Goal: Information Seeking & Learning: Learn about a topic

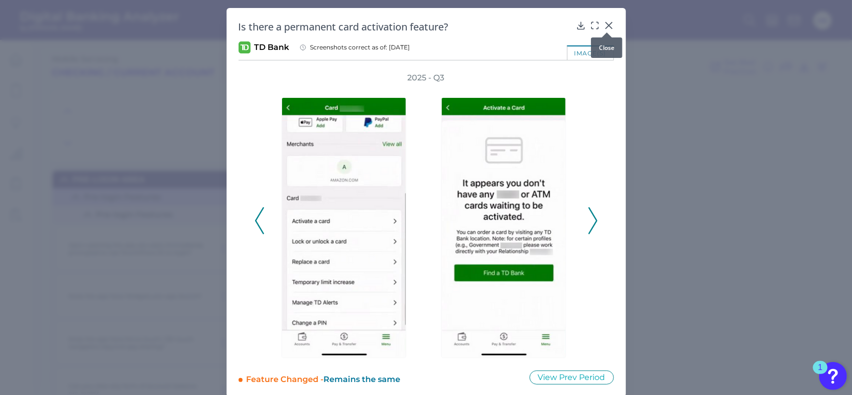
click at [610, 25] on icon at bounding box center [609, 25] width 10 height 10
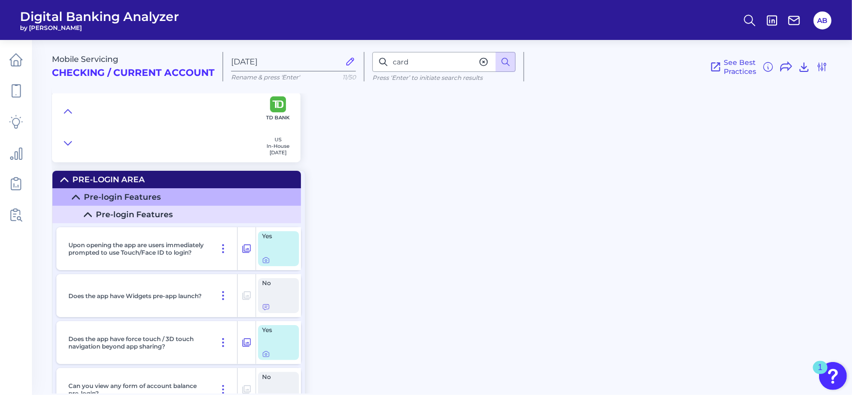
scroll to position [164, 0]
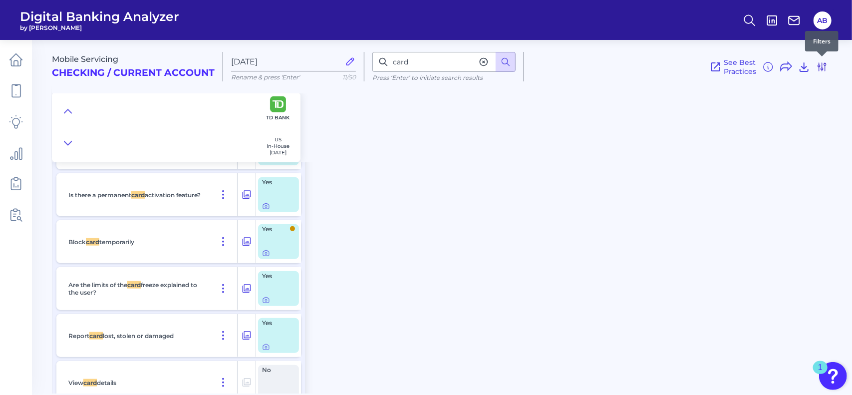
click at [826, 71] on icon at bounding box center [823, 67] width 12 height 12
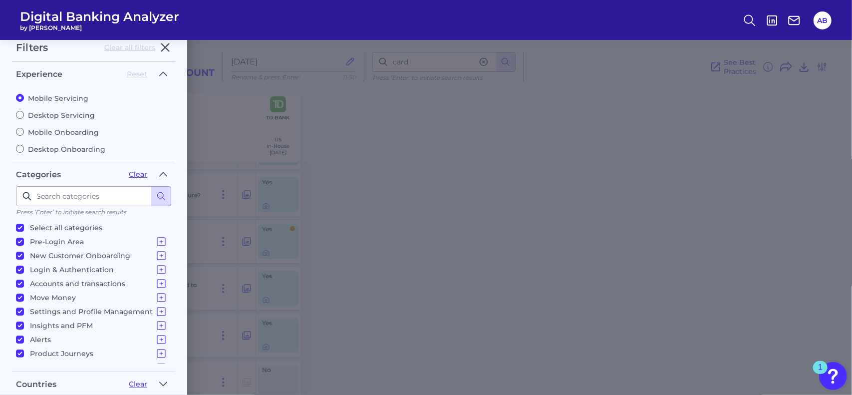
scroll to position [0, 0]
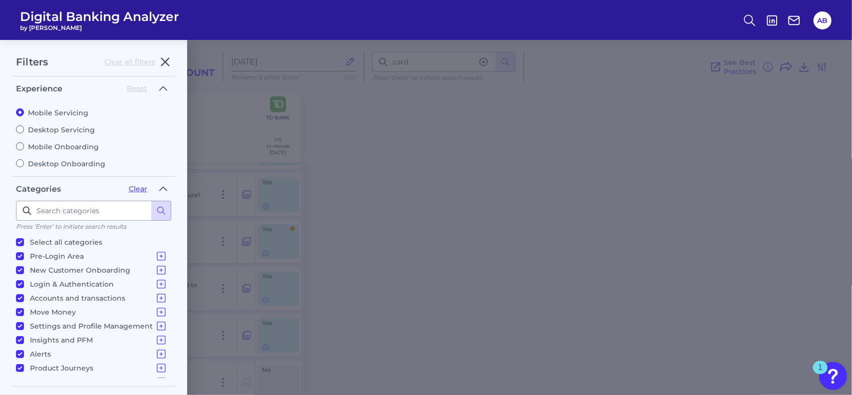
click at [19, 146] on input "Mobile Onboarding" at bounding box center [20, 146] width 8 height 8
radio input "true"
radio input "false"
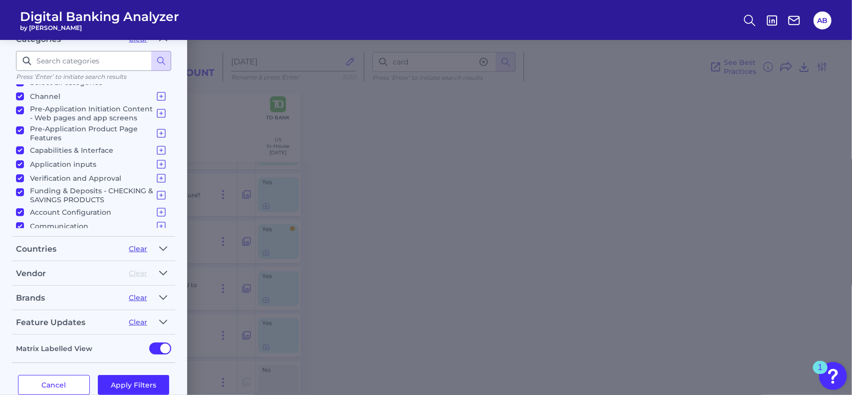
scroll to position [164, 0]
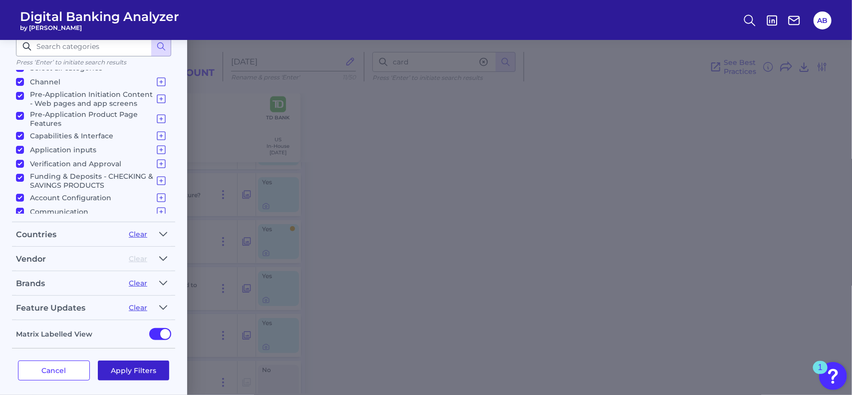
click at [133, 361] on button "Apply Filters" at bounding box center [134, 371] width 72 height 20
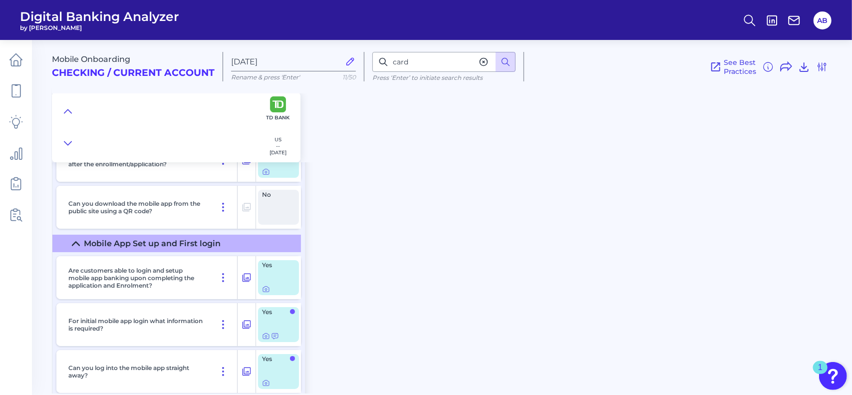
scroll to position [7528, 0]
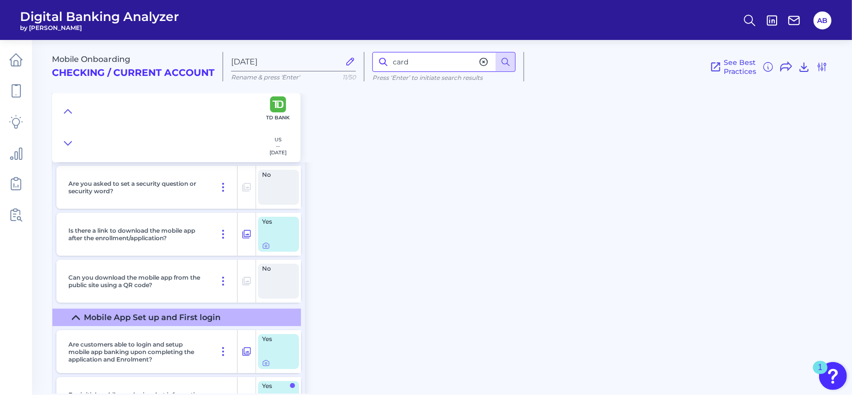
click at [420, 61] on input "card" at bounding box center [444, 62] width 143 height 20
type input "c"
type input "activate"
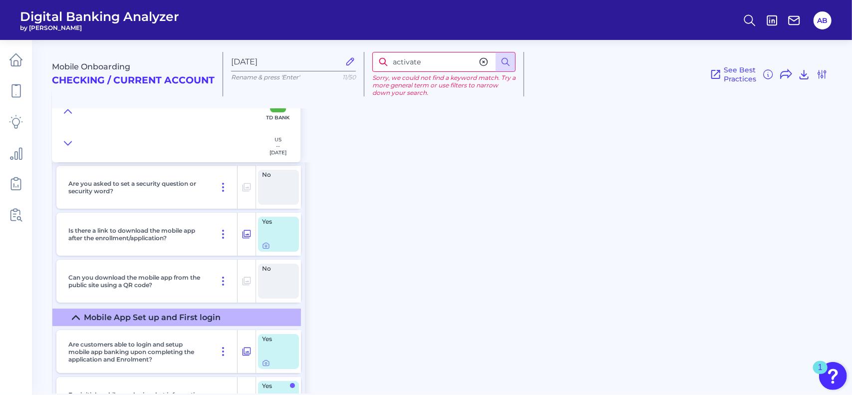
drag, startPoint x: 432, startPoint y: 65, endPoint x: 373, endPoint y: 61, distance: 60.1
click at [373, 61] on input "activate" at bounding box center [444, 62] width 143 height 20
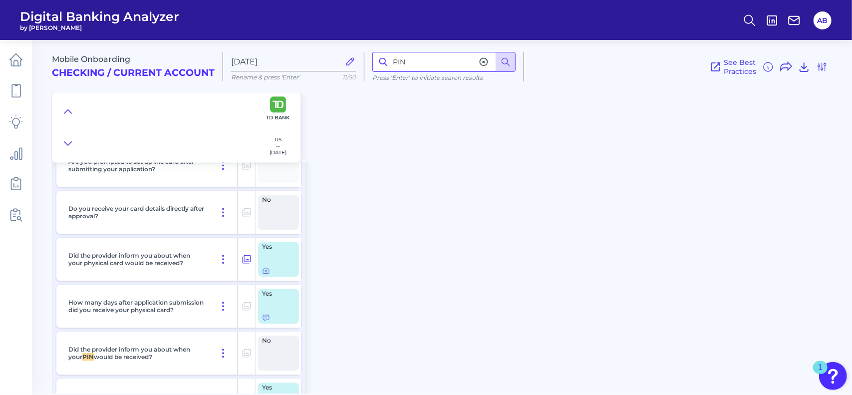
scroll to position [6815, 0]
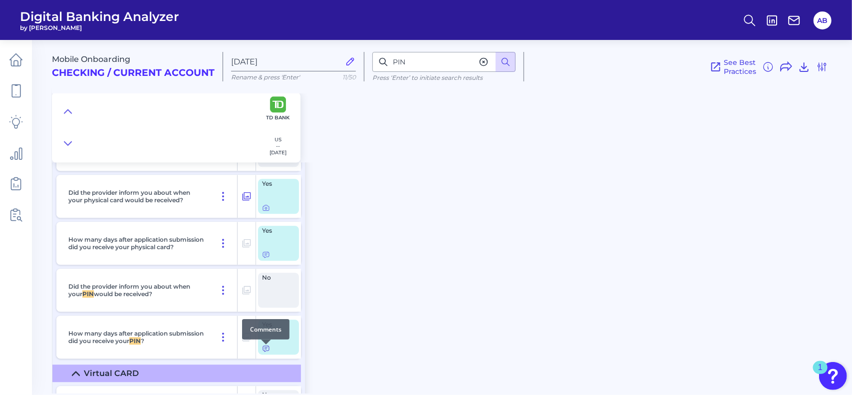
click at [267, 350] on icon at bounding box center [266, 349] width 8 height 8
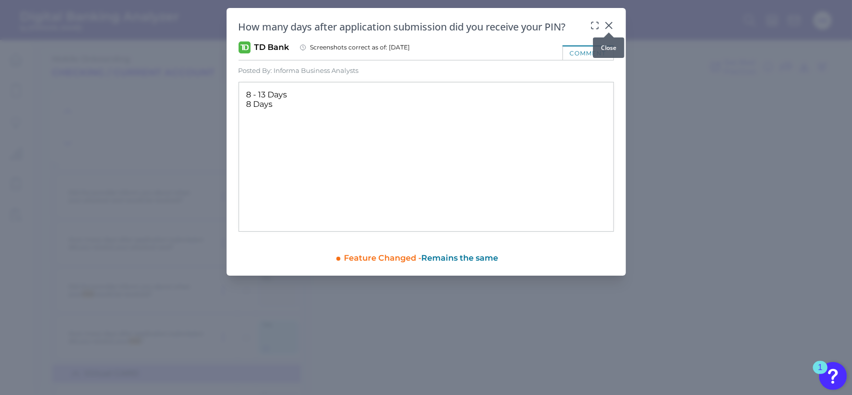
click at [611, 20] on button at bounding box center [609, 25] width 10 height 10
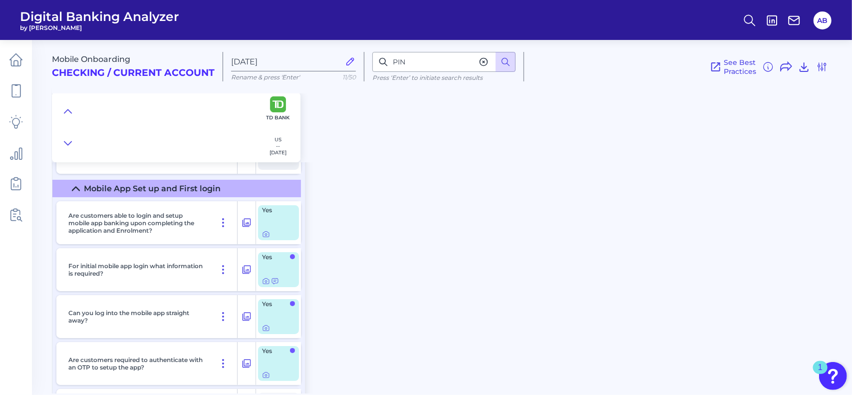
scroll to position [7596, 0]
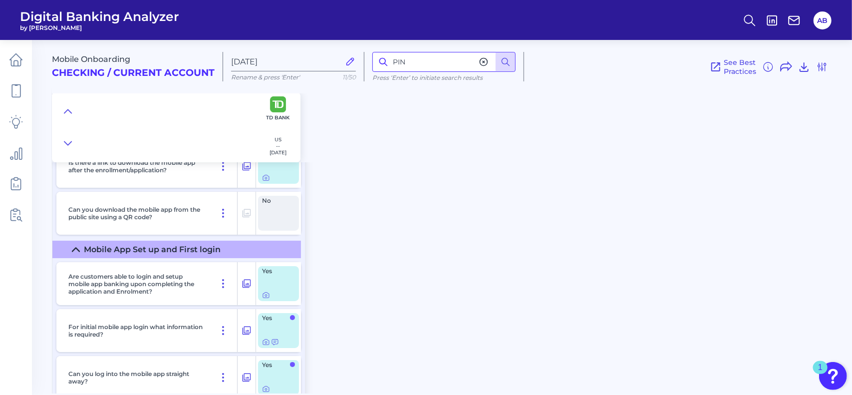
click at [426, 63] on input "PIN" at bounding box center [444, 62] width 143 height 20
drag, startPoint x: 437, startPoint y: 63, endPoint x: 422, endPoint y: 60, distance: 15.4
click at [422, 60] on input "PIN" at bounding box center [444, 62] width 143 height 20
type input "P"
type input "close"
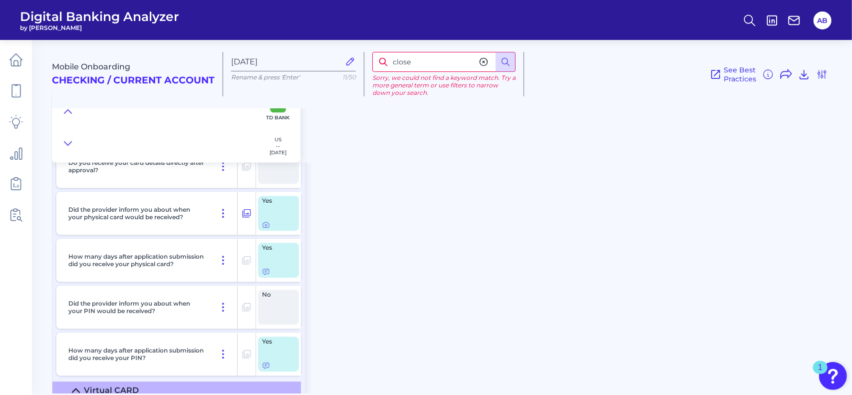
scroll to position [6798, 0]
click at [229, 311] on icon at bounding box center [223, 307] width 12 height 12
click at [211, 304] on div "Did the provider inform you about when your PIN would be received?" at bounding box center [150, 307] width 173 height 43
click at [11, 86] on icon at bounding box center [16, 91] width 14 height 14
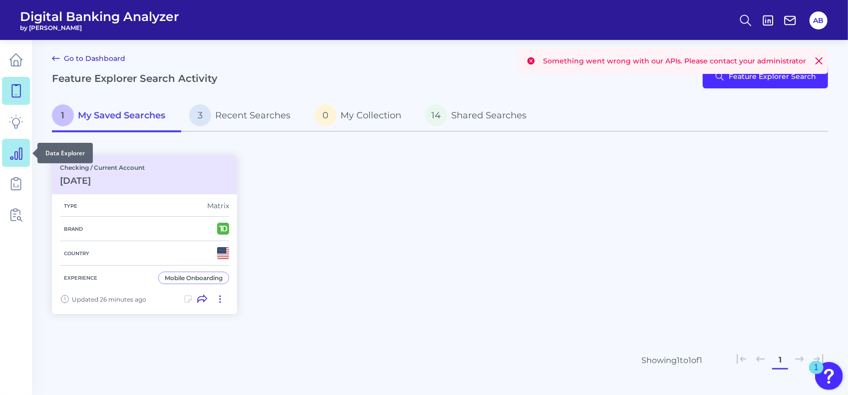
click at [12, 155] on icon at bounding box center [16, 153] width 14 height 14
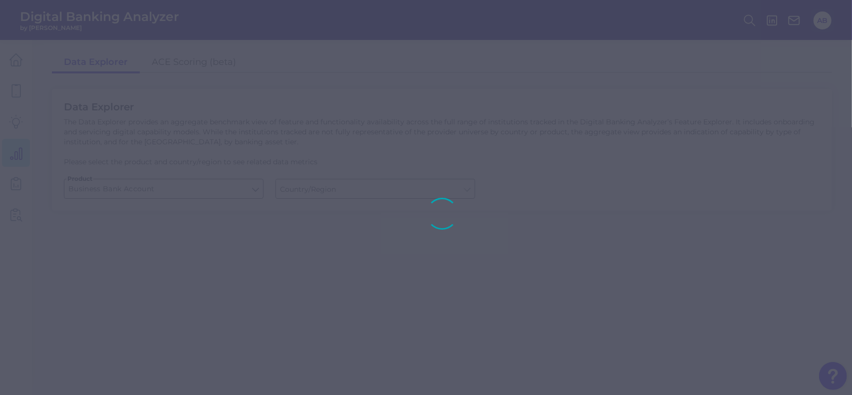
type input "[GEOGRAPHIC_DATA]"
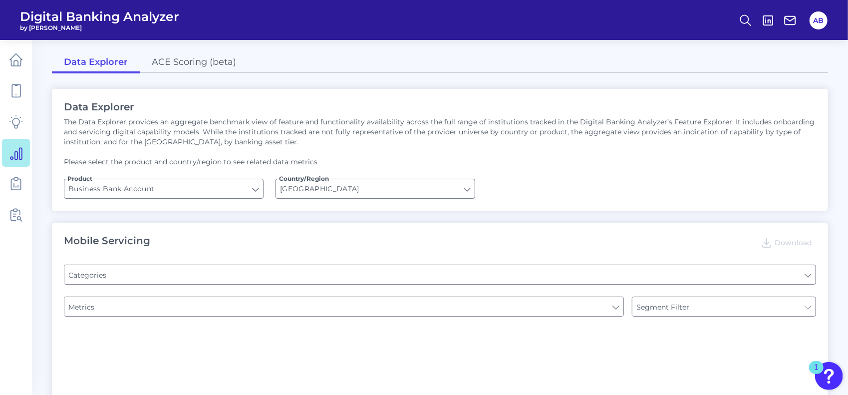
type input "Type of Institution"
type input "Channel"
type input "Pre-login Features"
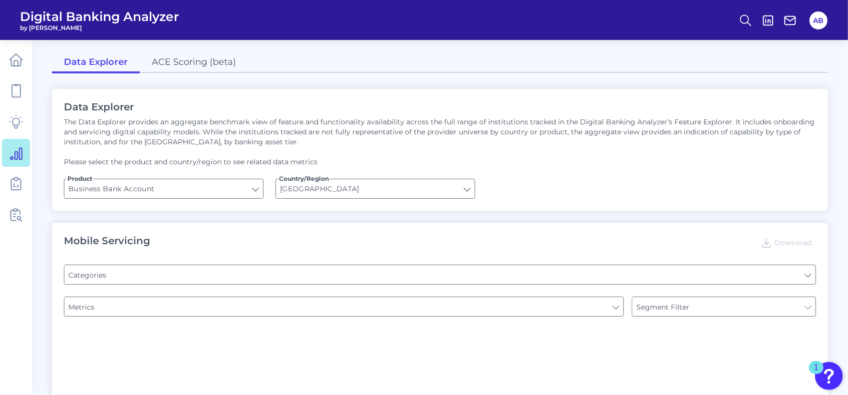
type input "Login"
type input "Can you apply for the PRODUCT as a new to brand customer on ANY digital channel?"
type input "Upon opening the app are users immediately prompted to use Touch/Face ID to log…"
type input "Does it offer third-party single sign on?"
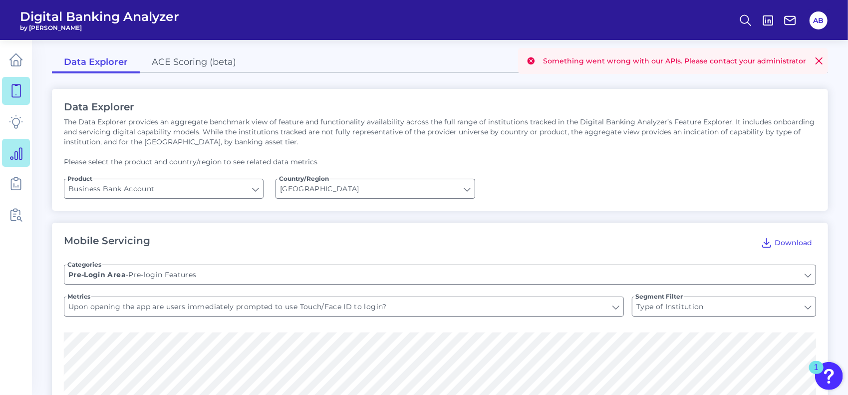
click at [11, 98] on link at bounding box center [16, 91] width 28 height 28
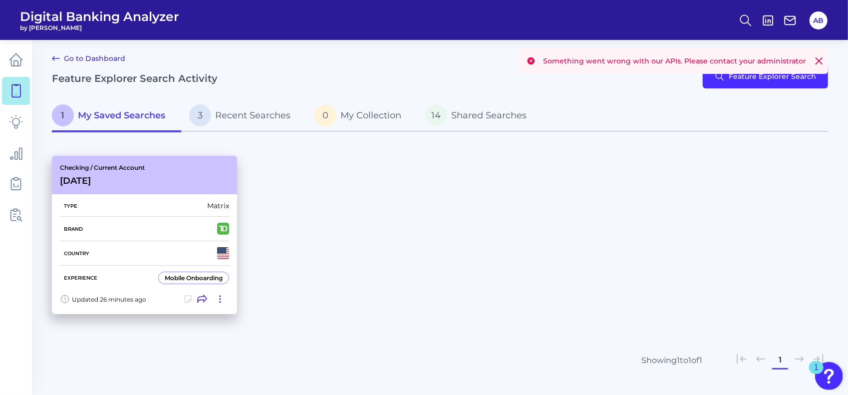
click at [149, 175] on div "Checking / Current Account [DATE]" at bounding box center [144, 175] width 185 height 38
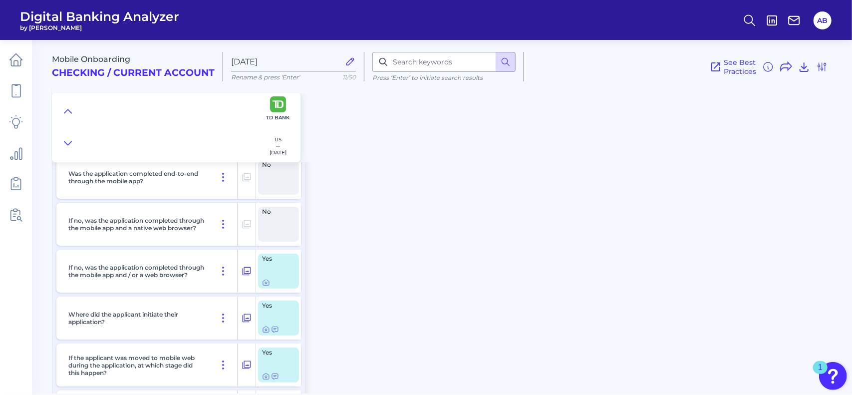
scroll to position [100, 0]
click at [414, 57] on input at bounding box center [444, 62] width 143 height 20
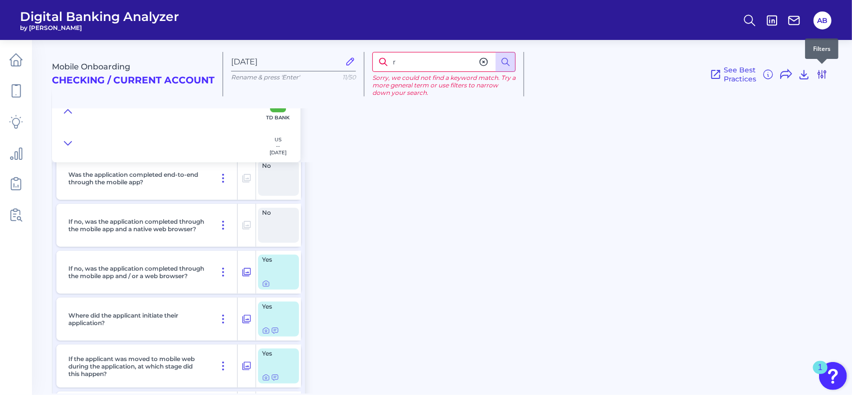
type input "r"
click at [823, 72] on icon at bounding box center [823, 74] width 8 height 8
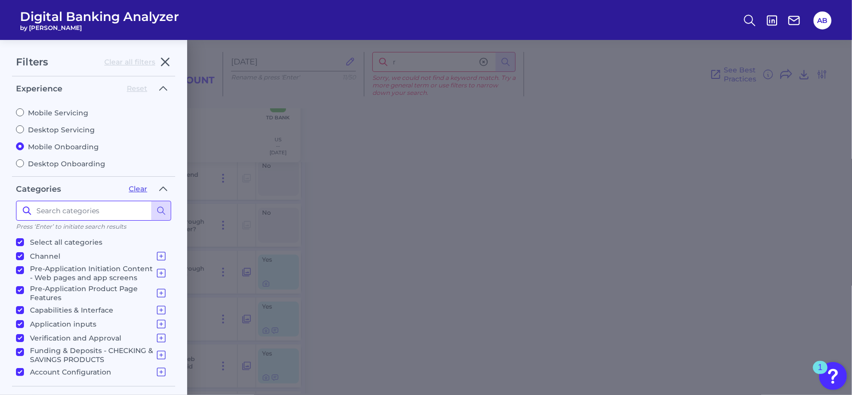
click at [53, 210] on input at bounding box center [93, 211] width 155 height 20
type input "r"
click at [20, 108] on input "Mobile Servicing" at bounding box center [20, 112] width 8 height 8
radio input "true"
radio input "false"
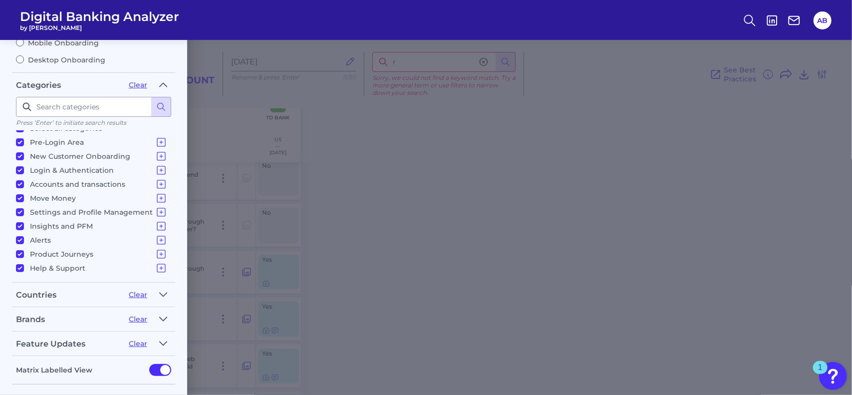
scroll to position [140, 0]
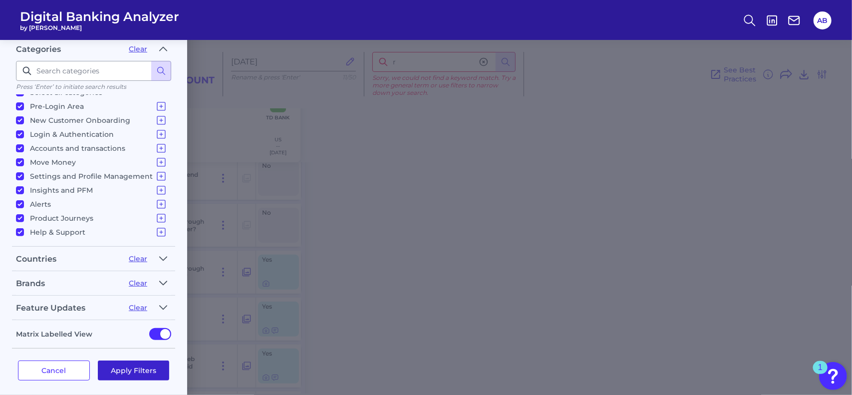
click at [128, 363] on button "Apply Filters" at bounding box center [134, 371] width 72 height 20
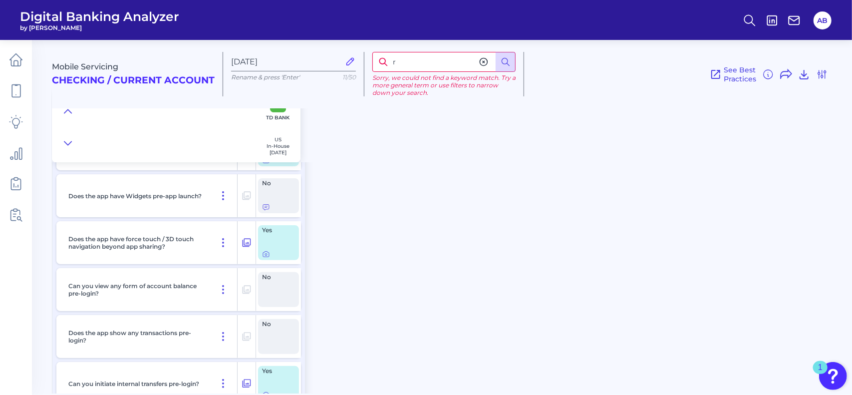
scroll to position [8353, 0]
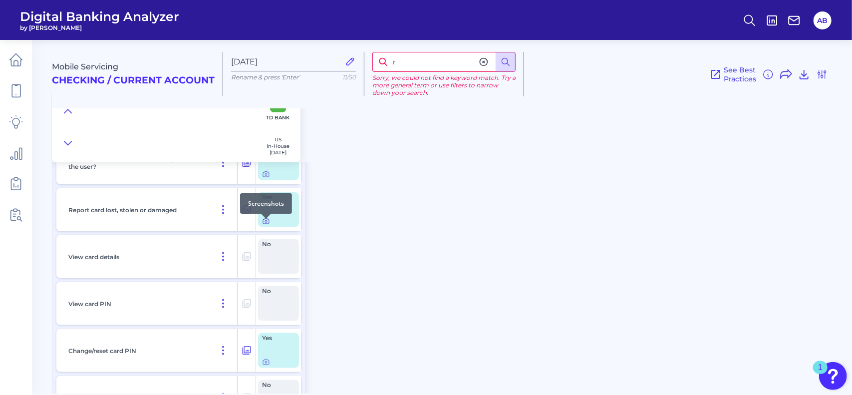
click at [267, 225] on icon at bounding box center [266, 221] width 8 height 8
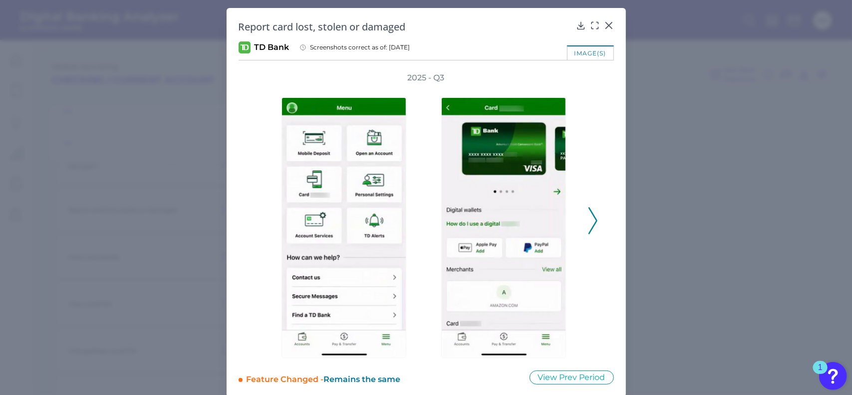
click at [579, 218] on div at bounding box center [506, 220] width 150 height 275
click at [594, 218] on polyline at bounding box center [592, 220] width 7 height 25
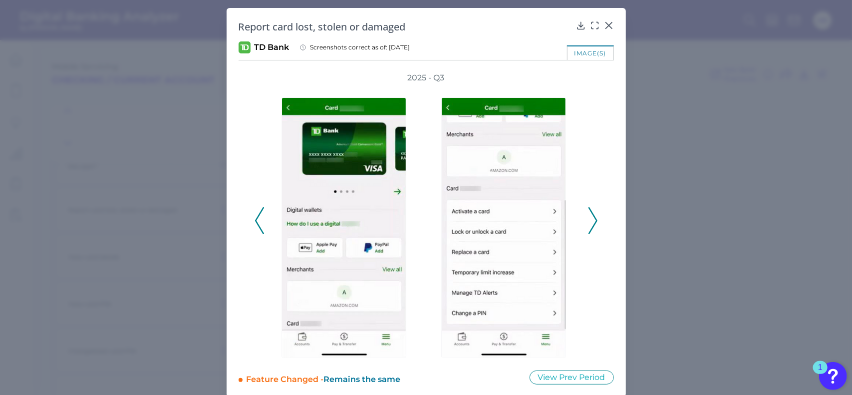
click at [594, 218] on polyline at bounding box center [592, 220] width 7 height 25
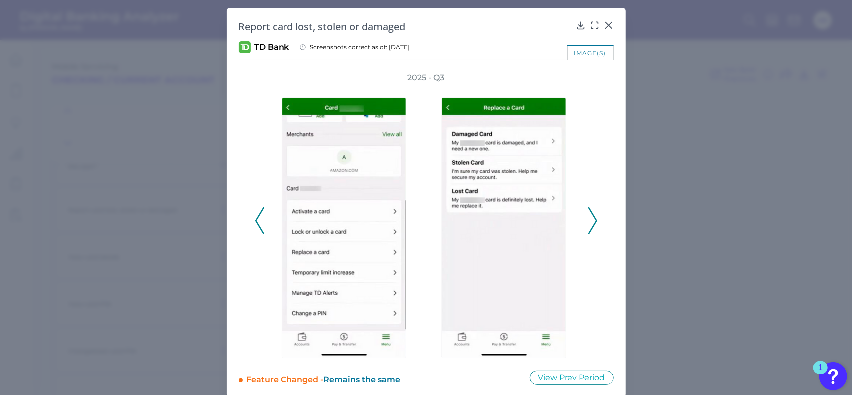
click at [590, 224] on icon at bounding box center [593, 220] width 9 height 27
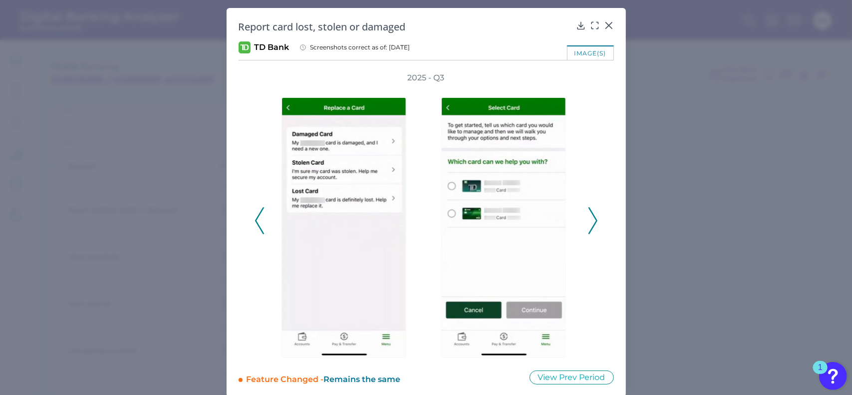
click at [590, 224] on icon at bounding box center [593, 220] width 9 height 27
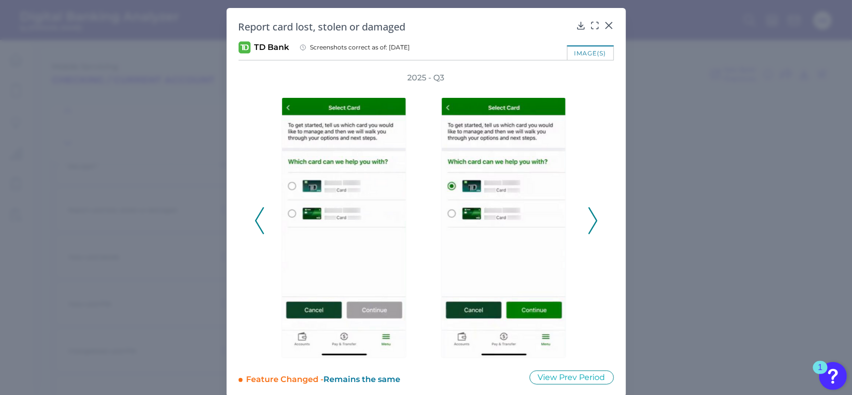
click at [590, 224] on icon at bounding box center [593, 220] width 9 height 27
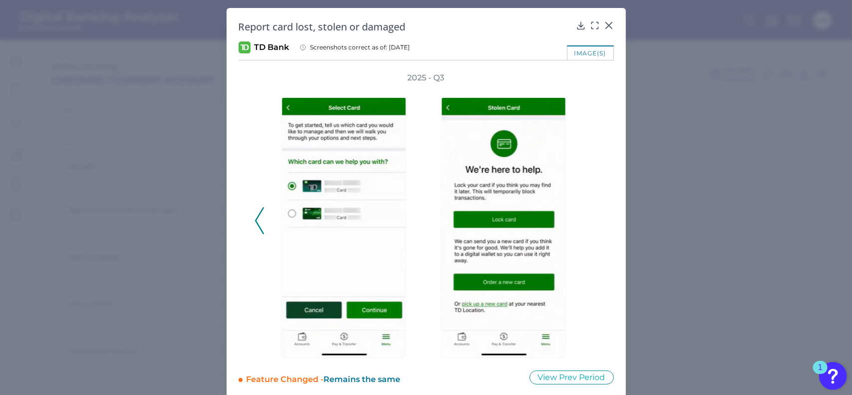
click at [260, 214] on icon at bounding box center [259, 220] width 9 height 27
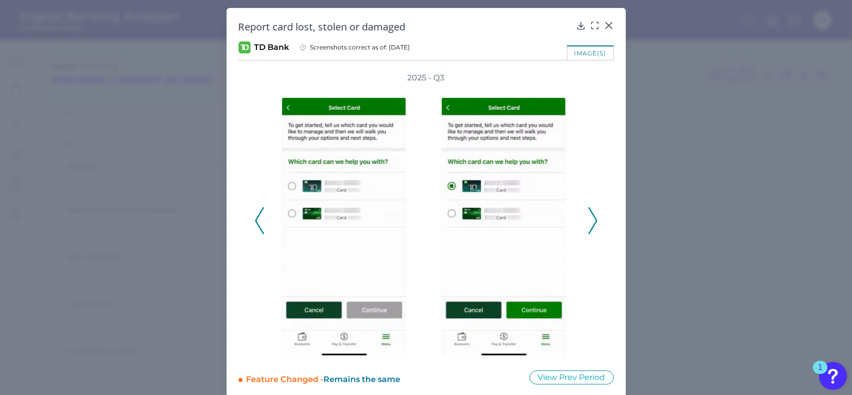
click at [260, 214] on icon at bounding box center [259, 220] width 9 height 27
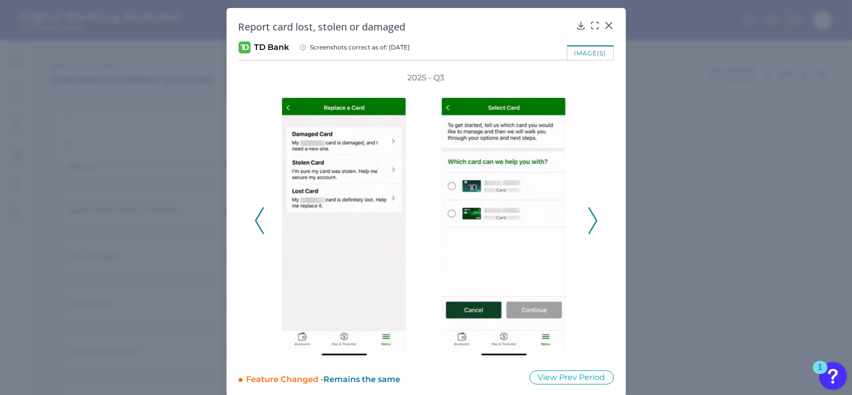
click at [591, 212] on icon at bounding box center [593, 220] width 9 height 27
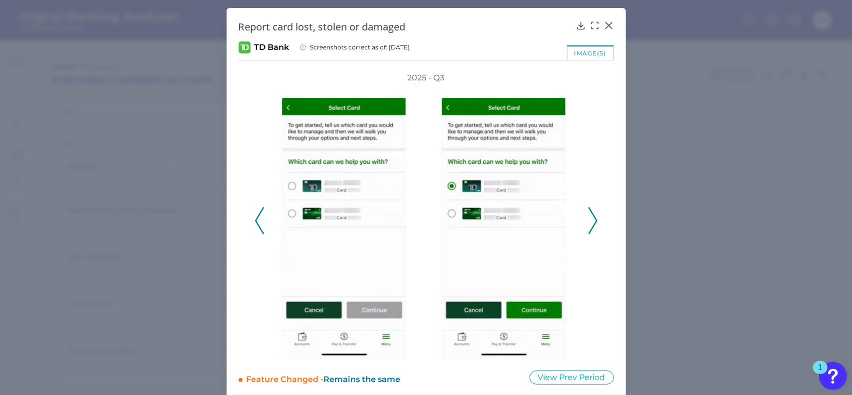
click at [591, 212] on icon at bounding box center [593, 220] width 9 height 27
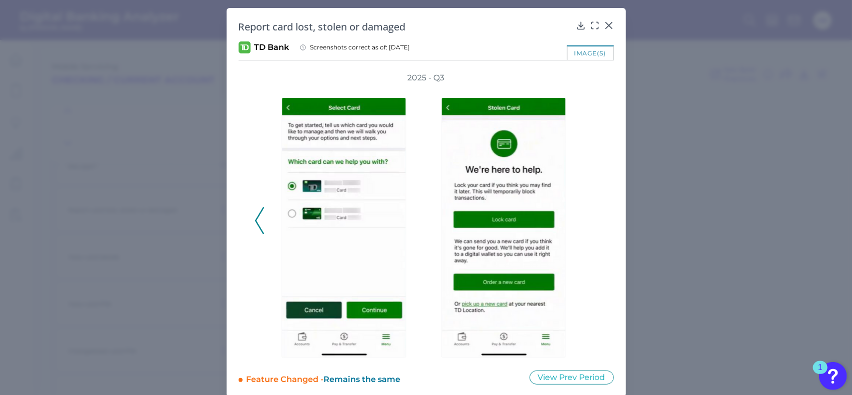
click at [260, 215] on icon at bounding box center [259, 220] width 9 height 27
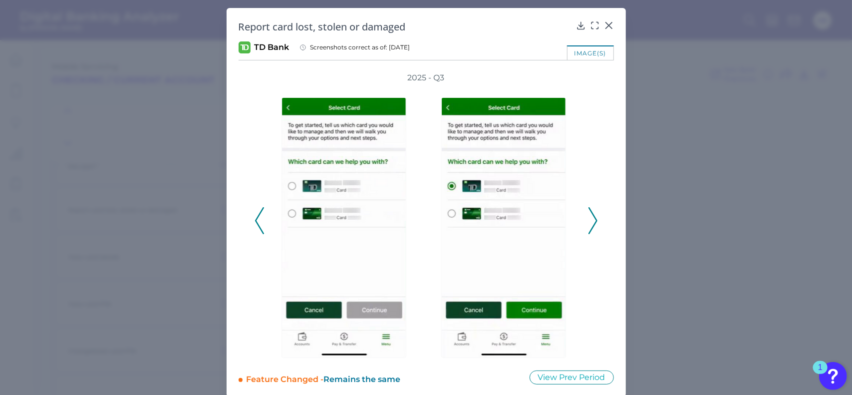
click at [260, 215] on icon at bounding box center [259, 220] width 9 height 27
click at [257, 213] on icon at bounding box center [259, 220] width 9 height 27
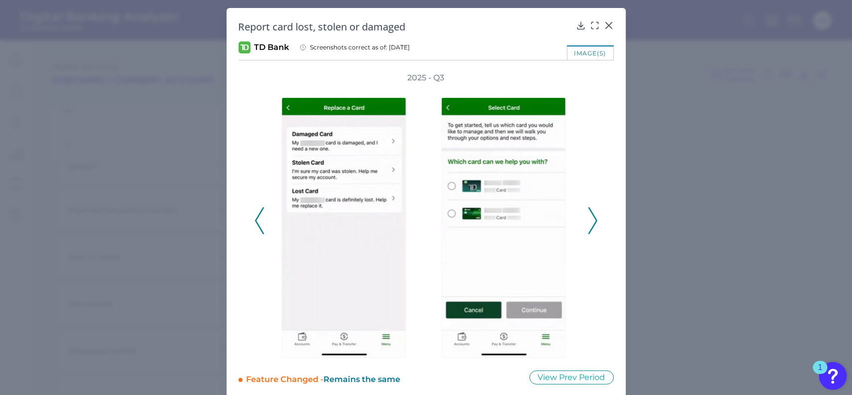
click at [593, 226] on icon at bounding box center [593, 220] width 9 height 27
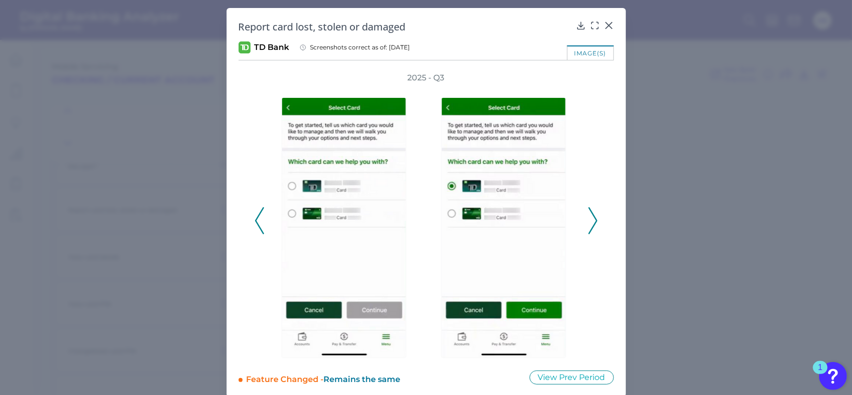
click at [597, 228] on div "2025 - Q3" at bounding box center [427, 215] width 376 height 286
click at [595, 220] on polyline at bounding box center [592, 220] width 7 height 25
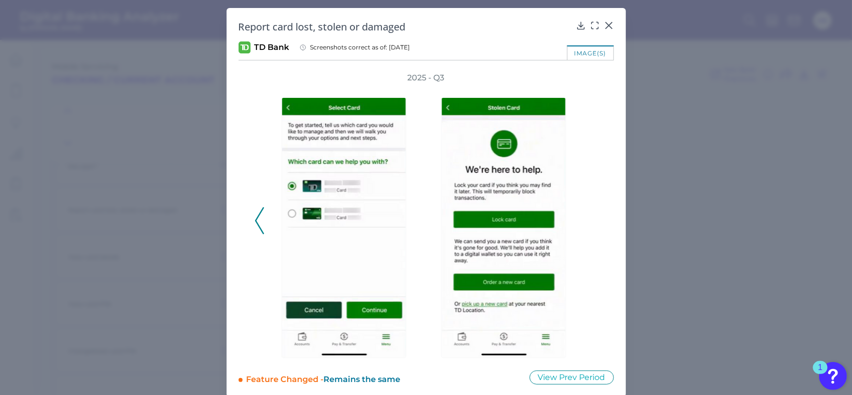
click at [255, 215] on icon at bounding box center [259, 220] width 9 height 27
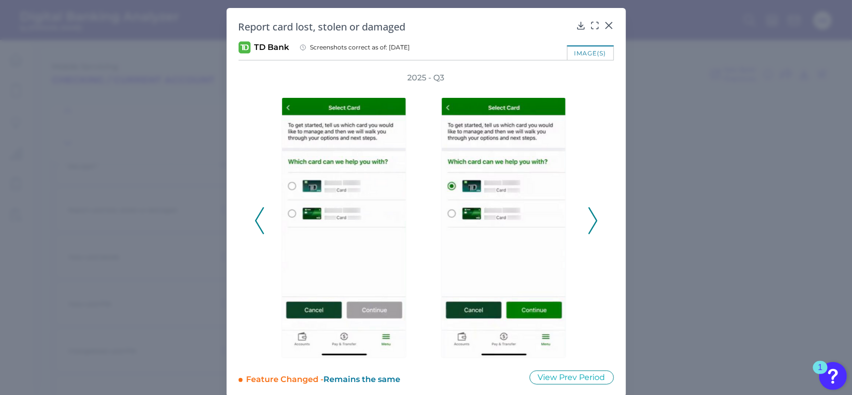
click at [255, 215] on icon at bounding box center [259, 220] width 9 height 27
click at [257, 216] on polyline at bounding box center [259, 220] width 7 height 25
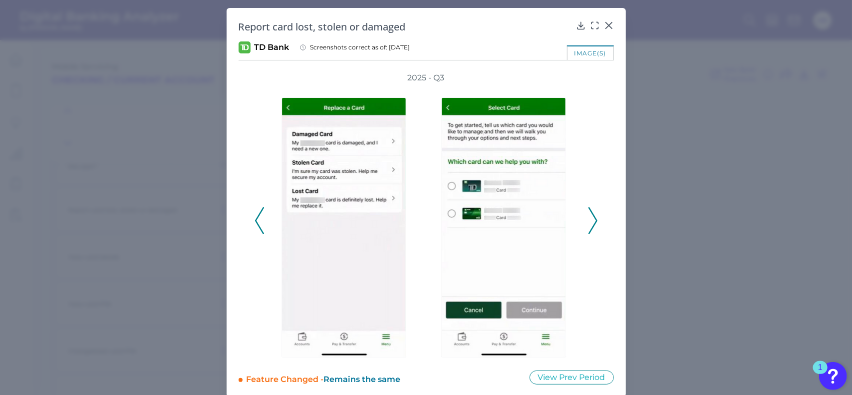
click at [257, 216] on polyline at bounding box center [259, 220] width 7 height 25
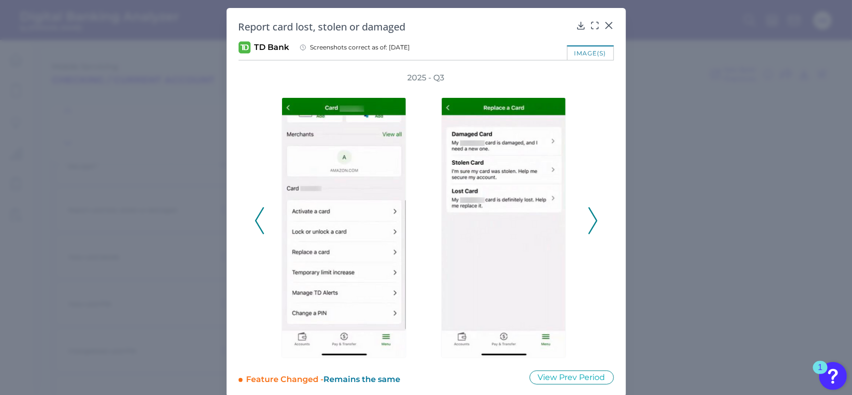
click at [592, 214] on icon at bounding box center [593, 220] width 9 height 27
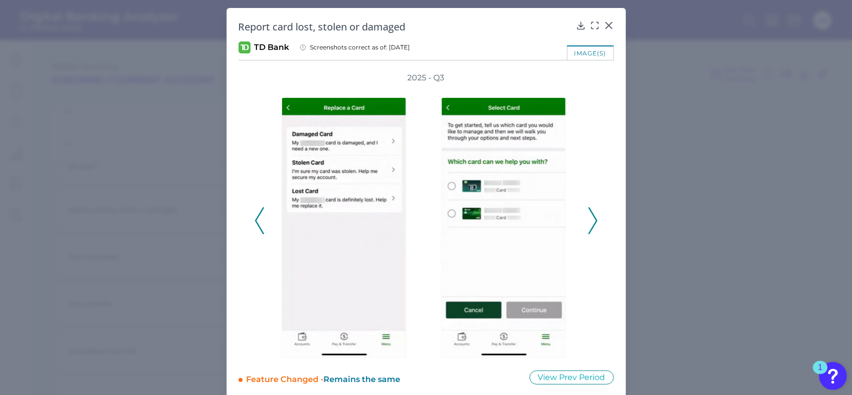
click at [590, 216] on icon at bounding box center [593, 220] width 9 height 27
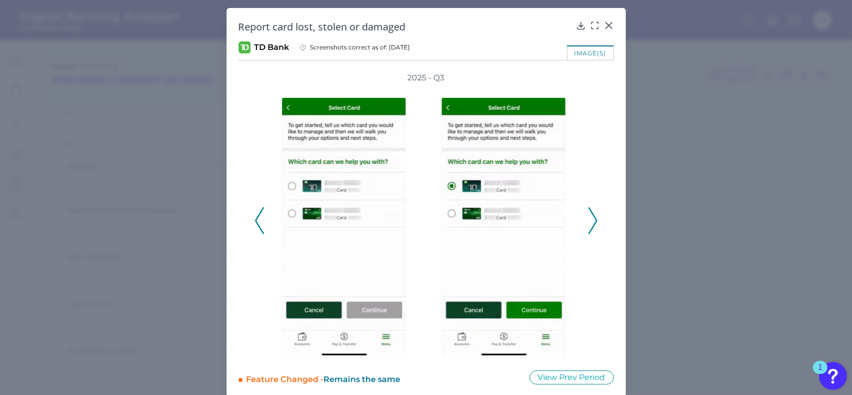
click at [590, 216] on icon at bounding box center [593, 220] width 9 height 27
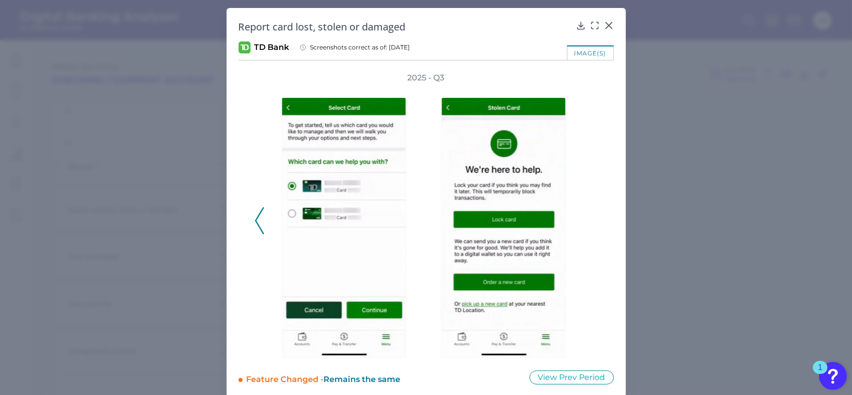
click at [255, 223] on icon at bounding box center [259, 220] width 9 height 27
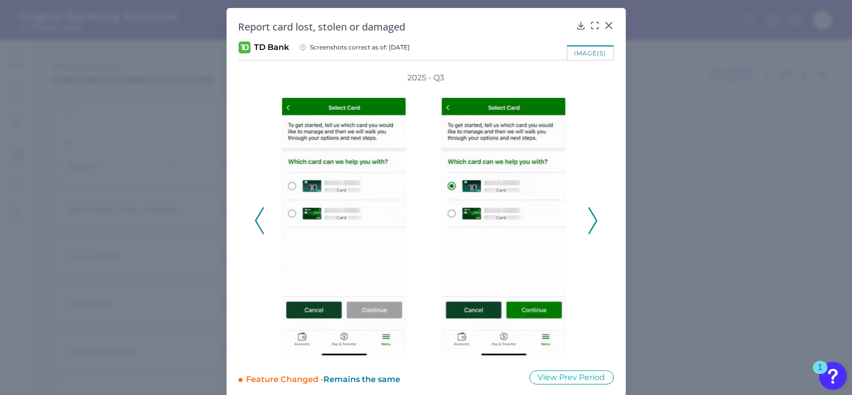
click at [258, 221] on icon at bounding box center [259, 220] width 9 height 27
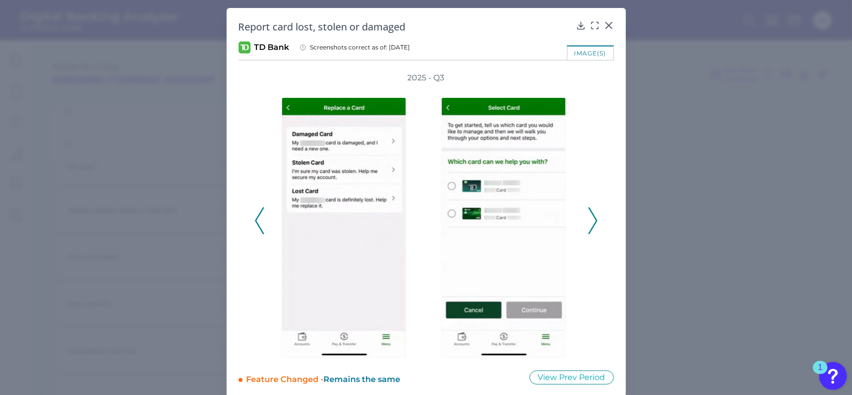
click at [590, 215] on icon at bounding box center [593, 220] width 9 height 27
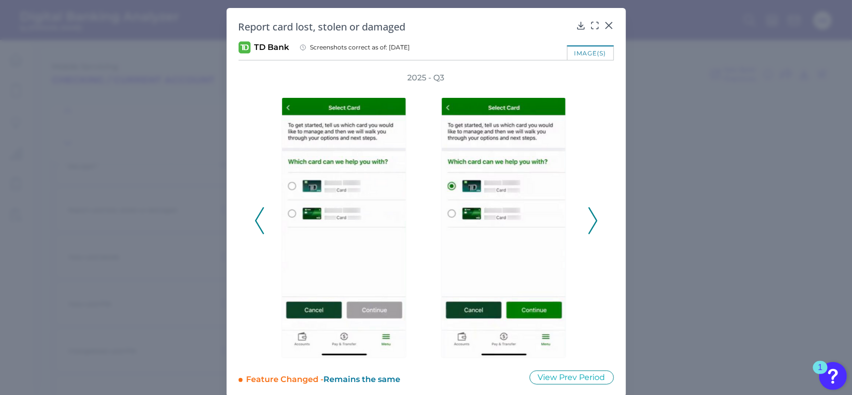
click at [590, 215] on icon at bounding box center [593, 220] width 9 height 27
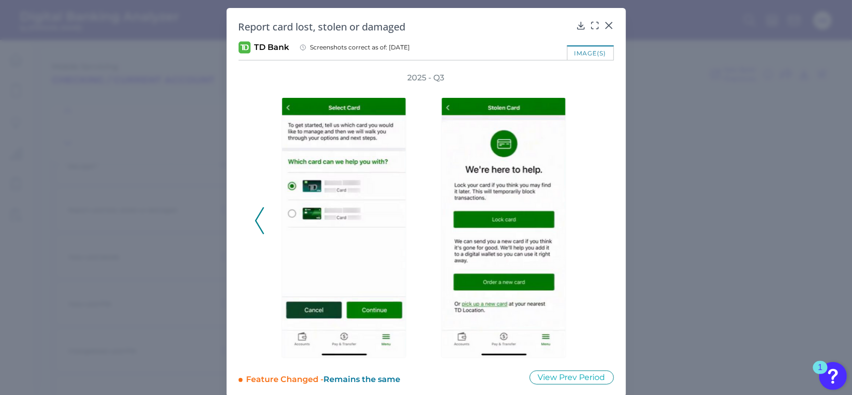
click at [258, 214] on polyline at bounding box center [259, 220] width 7 height 25
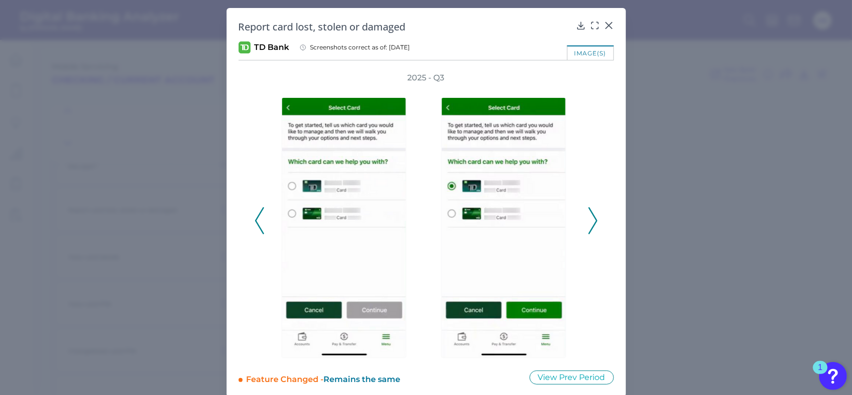
click at [258, 214] on polyline at bounding box center [259, 220] width 7 height 25
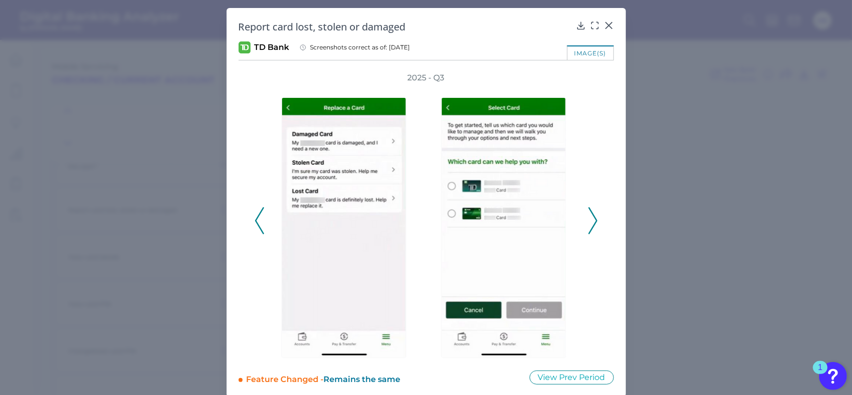
click at [594, 225] on icon at bounding box center [593, 220] width 9 height 27
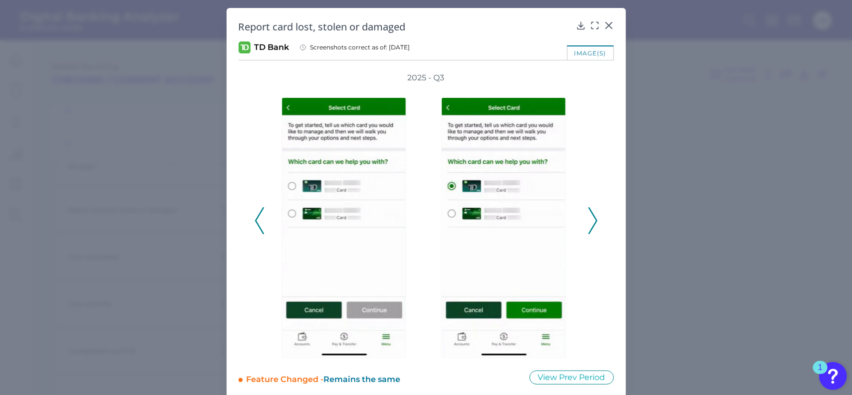
click at [594, 225] on icon at bounding box center [593, 220] width 9 height 27
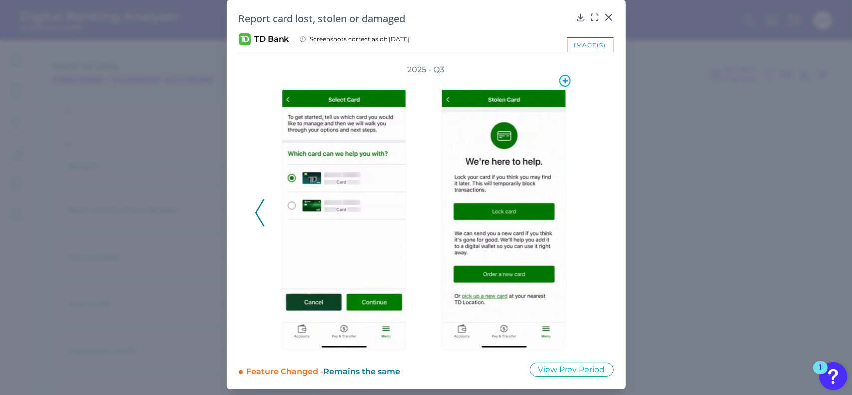
scroll to position [9, 0]
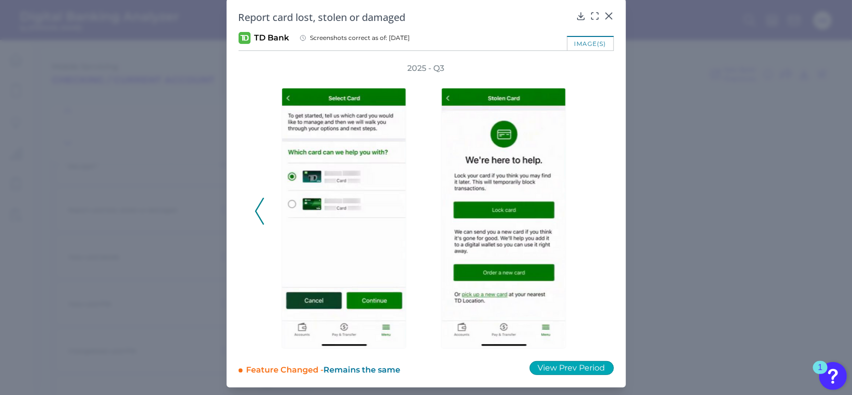
click at [580, 366] on button "View Prev Period" at bounding box center [572, 368] width 84 height 14
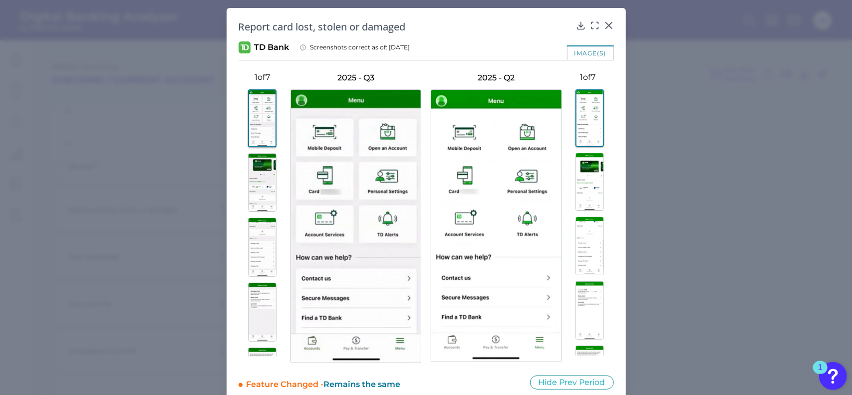
click at [260, 245] on img at bounding box center [262, 247] width 28 height 59
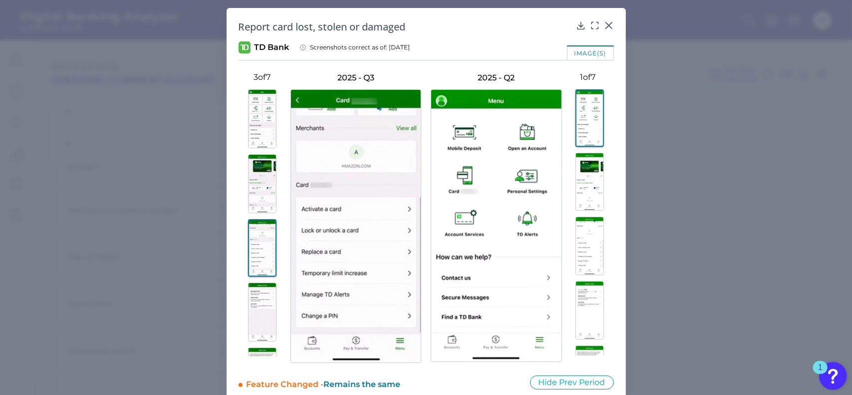
click at [269, 301] on img at bounding box center [262, 312] width 28 height 59
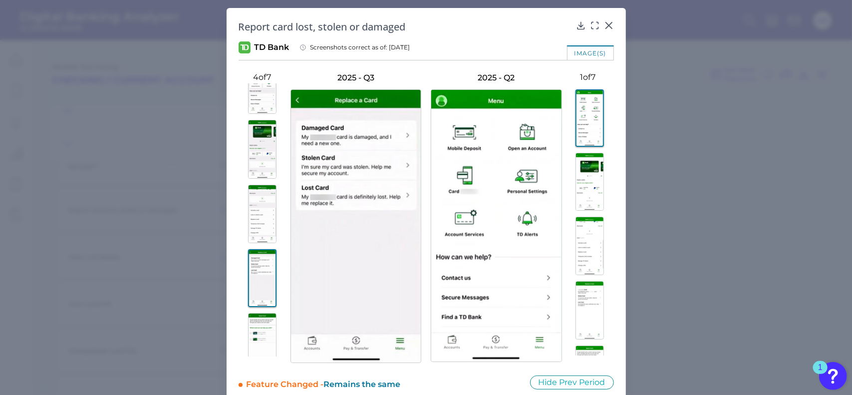
scroll to position [50, 0]
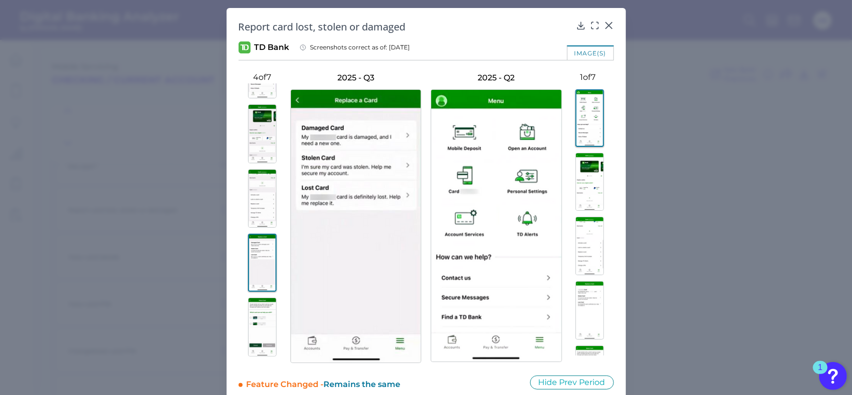
click at [256, 305] on img at bounding box center [262, 327] width 28 height 59
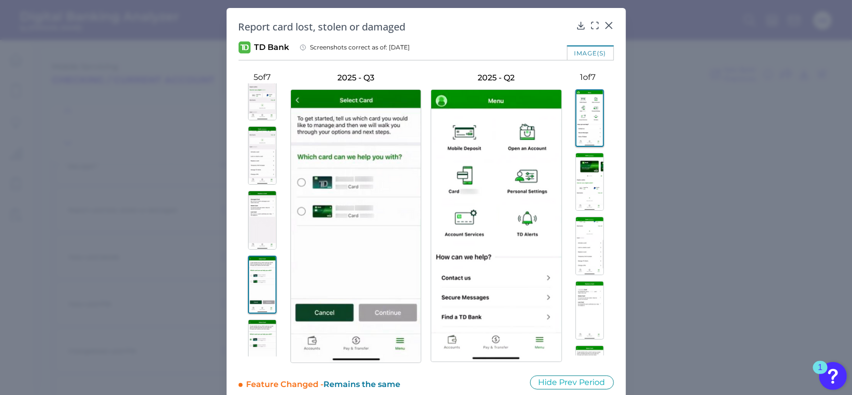
scroll to position [150, 0]
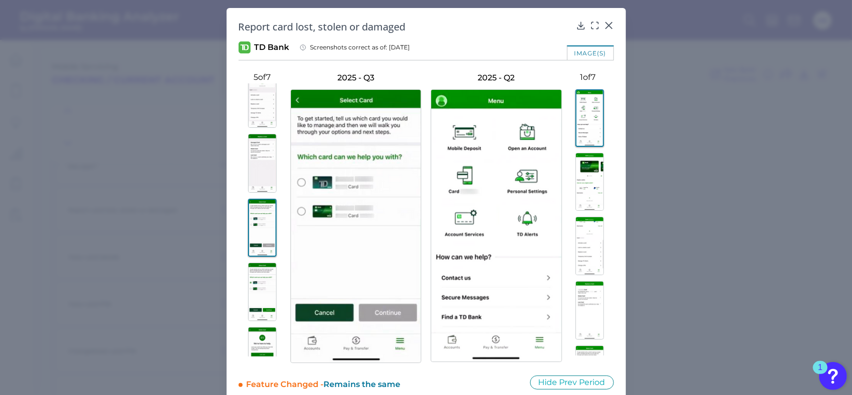
click at [267, 302] on img at bounding box center [262, 292] width 28 height 59
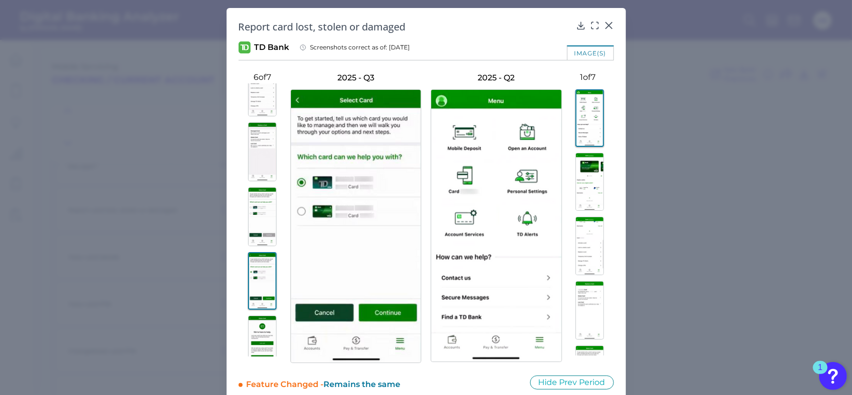
scroll to position [181, 0]
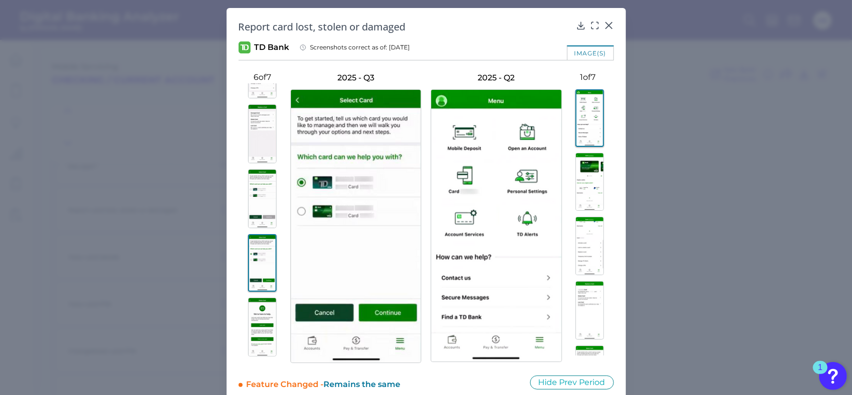
click at [266, 309] on img at bounding box center [262, 327] width 28 height 59
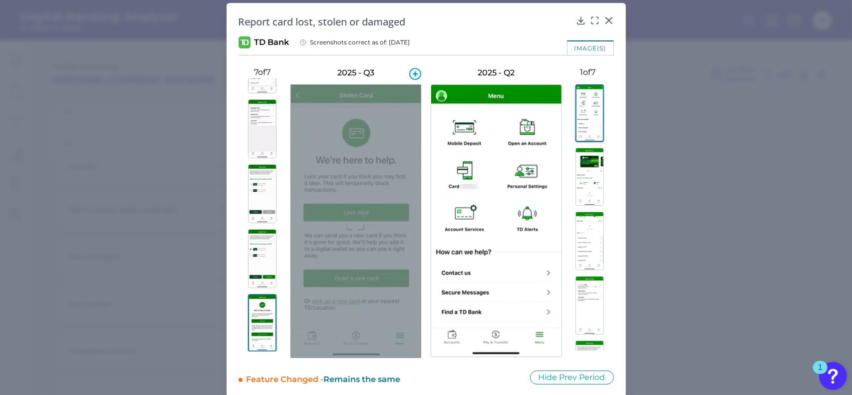
scroll to position [0, 0]
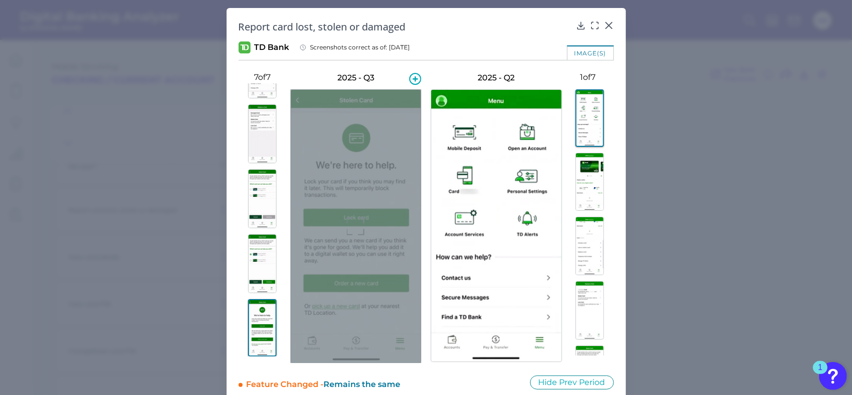
click at [328, 76] on h3 "2025 - Q3" at bounding box center [356, 77] width 131 height 11
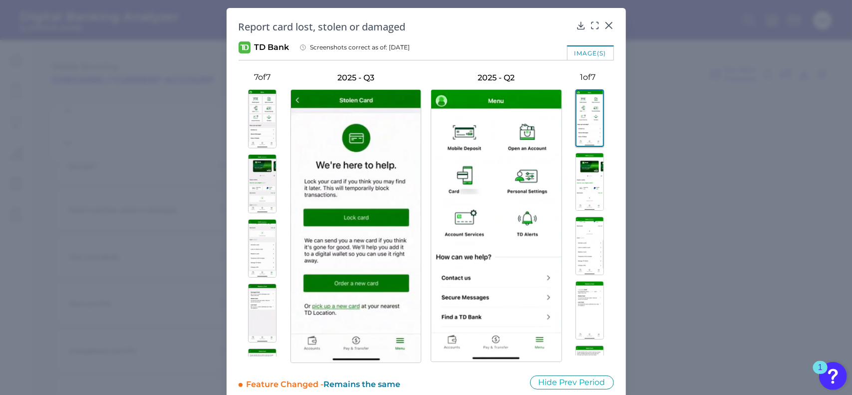
click at [593, 114] on img at bounding box center [590, 117] width 28 height 57
click at [582, 176] on img at bounding box center [590, 182] width 28 height 58
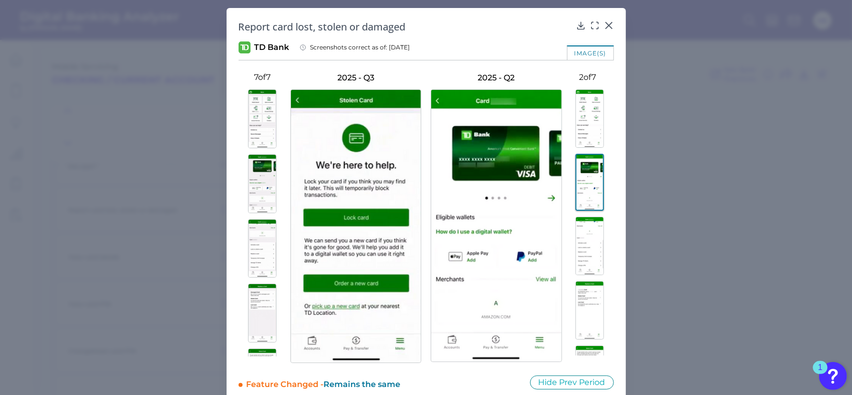
click at [580, 240] on img at bounding box center [590, 246] width 28 height 58
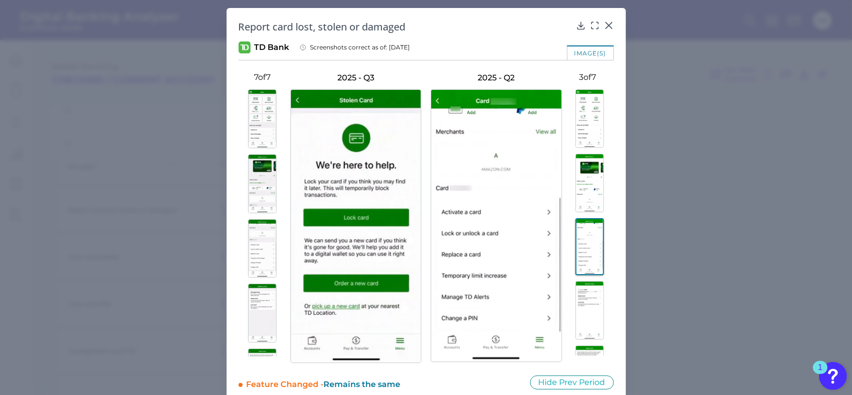
click at [584, 294] on img at bounding box center [590, 310] width 28 height 58
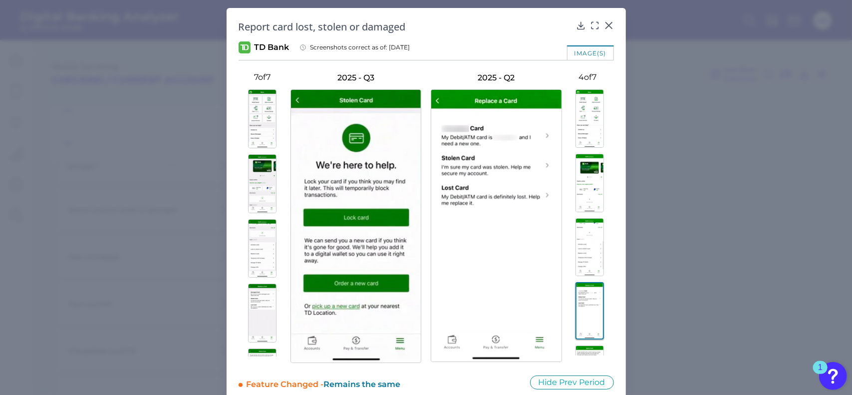
scroll to position [50, 0]
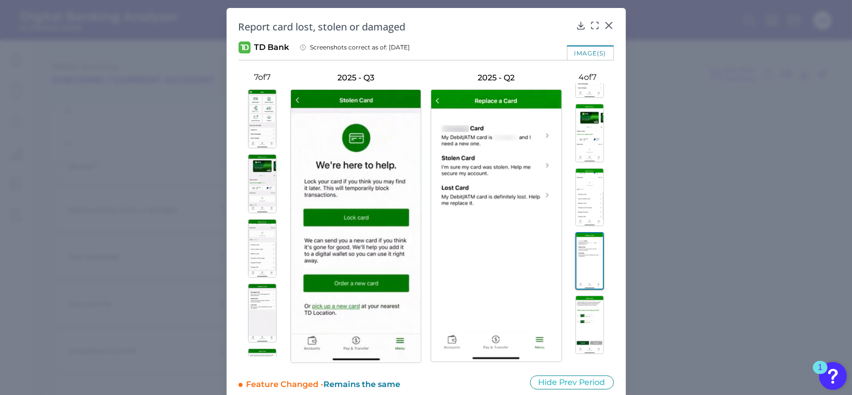
click at [579, 312] on img at bounding box center [590, 325] width 28 height 58
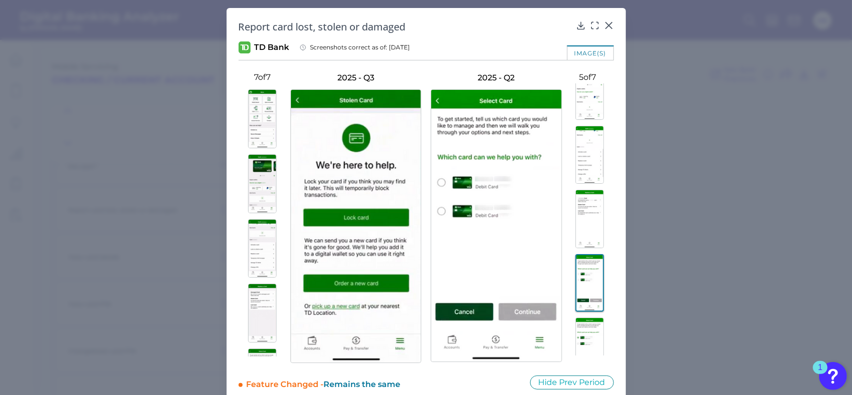
scroll to position [150, 0]
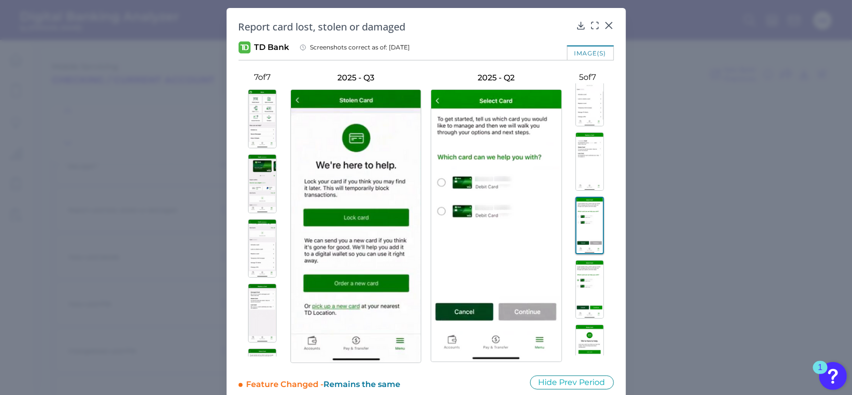
click at [587, 296] on img at bounding box center [590, 289] width 28 height 58
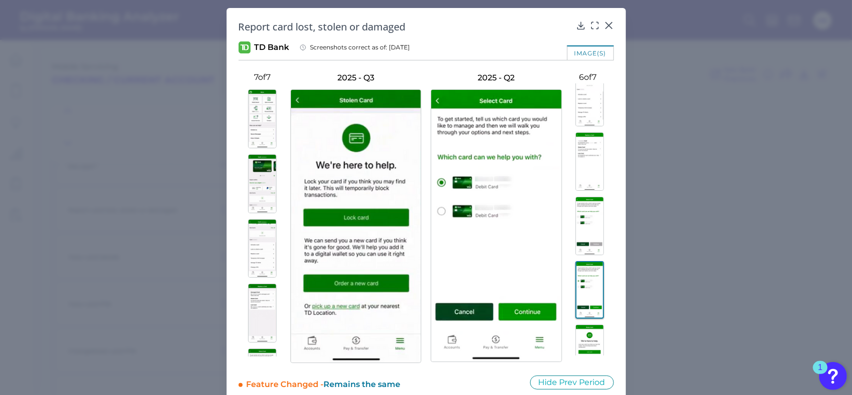
scroll to position [179, 0]
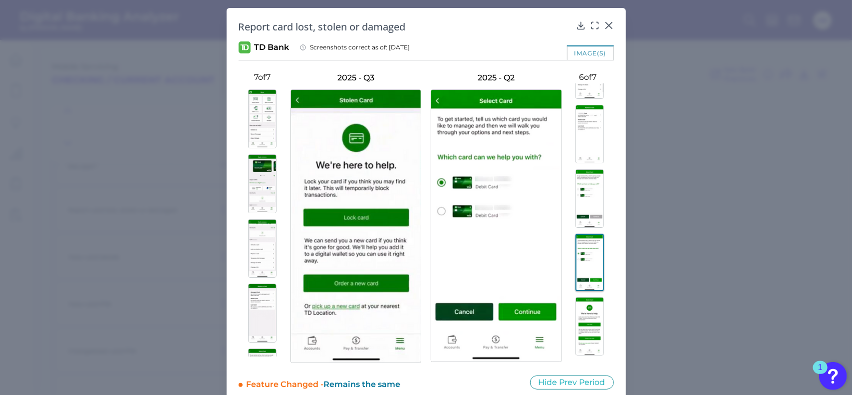
click at [586, 321] on img at bounding box center [590, 326] width 28 height 58
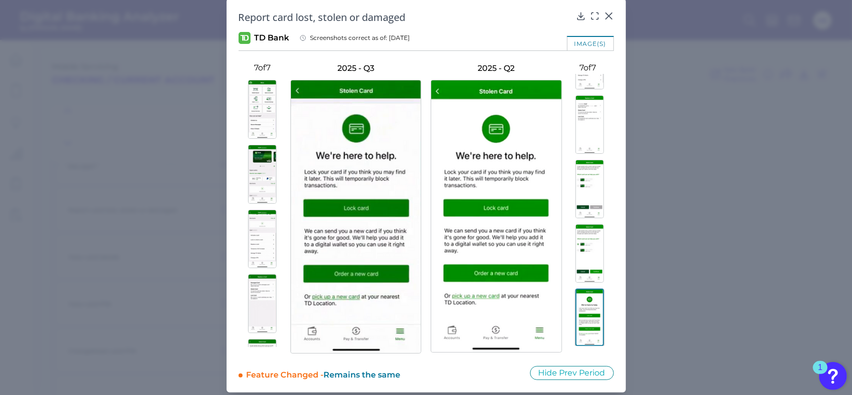
scroll to position [15, 0]
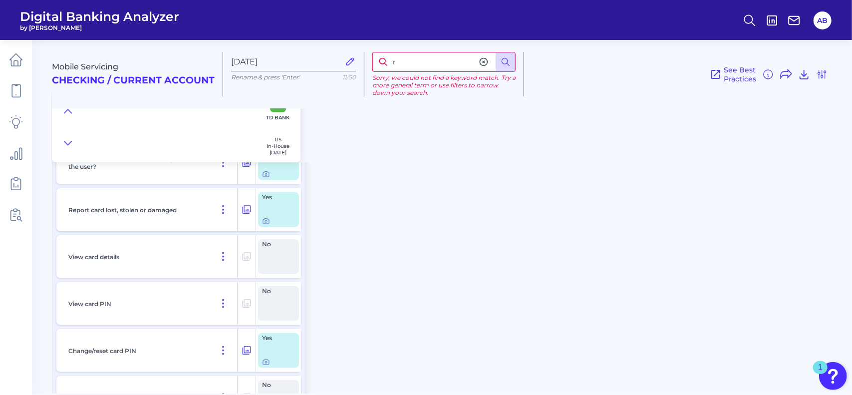
click at [447, 69] on input "r" at bounding box center [444, 62] width 143 height 20
type input "replace"
click at [500, 61] on button at bounding box center [506, 62] width 20 height 20
click at [511, 65] on button at bounding box center [506, 62] width 20 height 20
click at [482, 61] on icon at bounding box center [484, 62] width 10 height 10
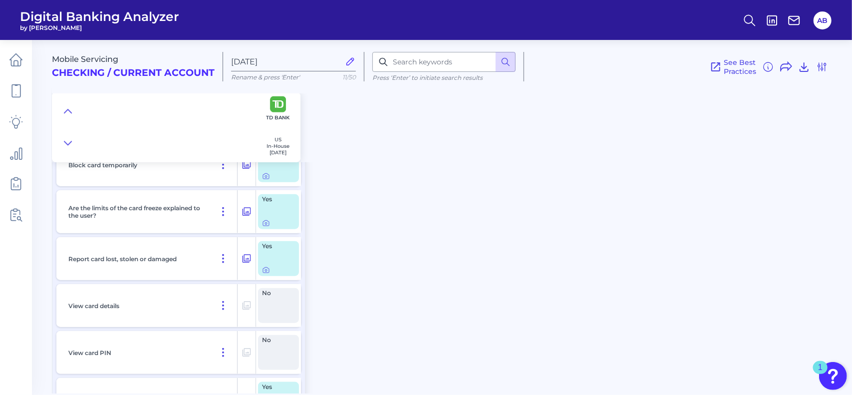
scroll to position [8303, 0]
click at [267, 275] on icon at bounding box center [266, 271] width 8 height 8
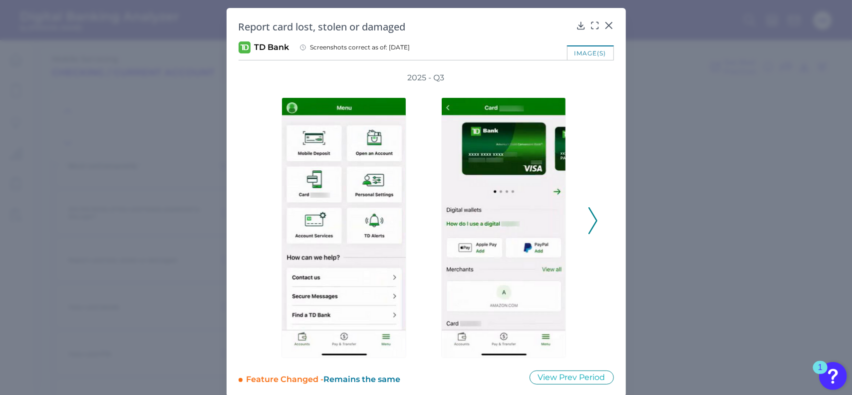
click at [596, 221] on div "2025 - Q3" at bounding box center [427, 215] width 376 height 286
click at [589, 221] on icon at bounding box center [593, 220] width 9 height 27
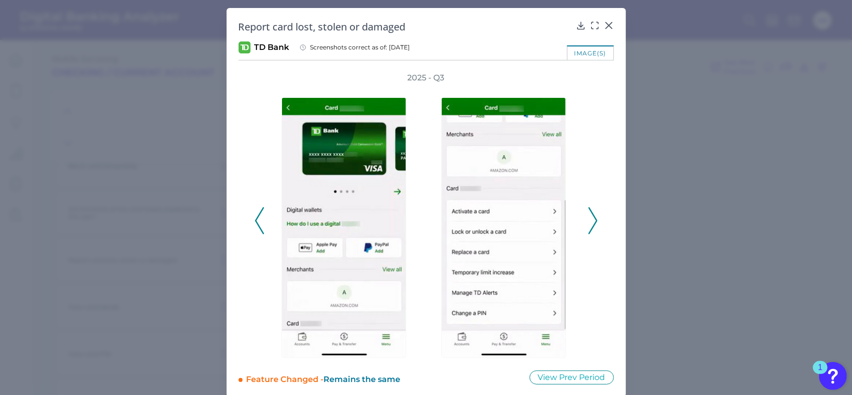
click at [594, 221] on polyline at bounding box center [592, 220] width 7 height 25
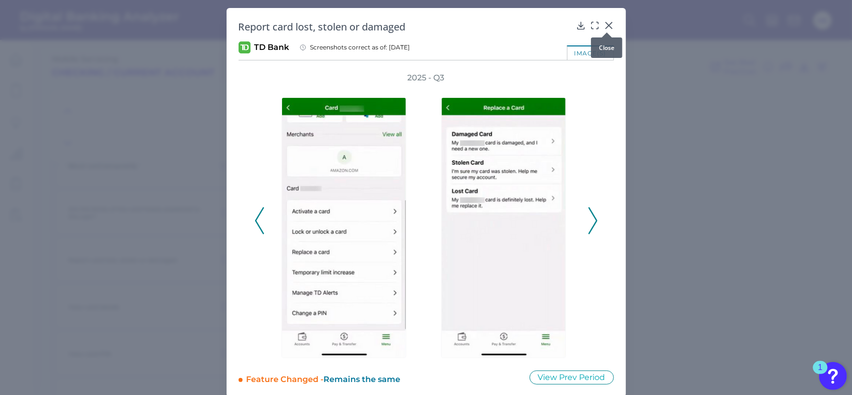
click at [605, 25] on icon at bounding box center [609, 25] width 10 height 10
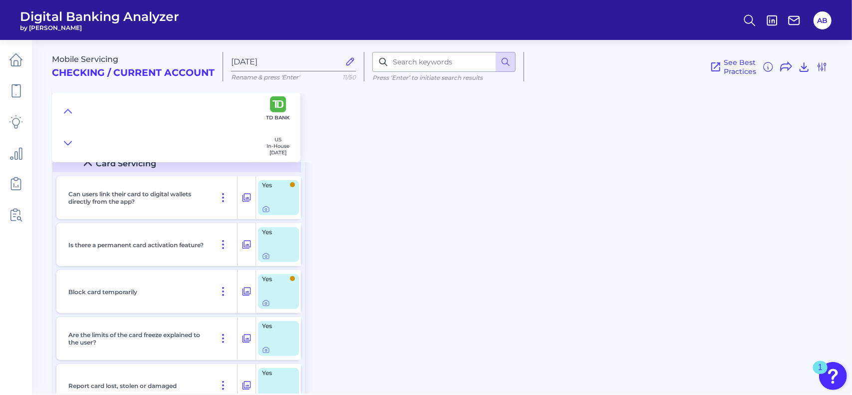
scroll to position [8153, 0]
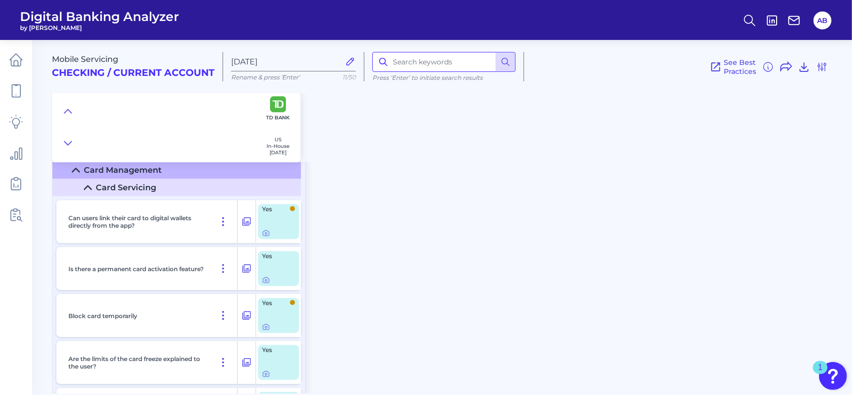
click at [406, 65] on input at bounding box center [444, 62] width 143 height 20
type input "limit"
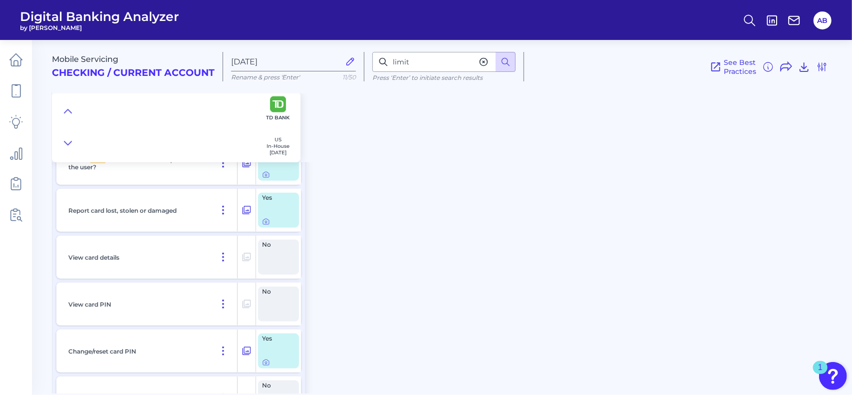
scroll to position [8253, 0]
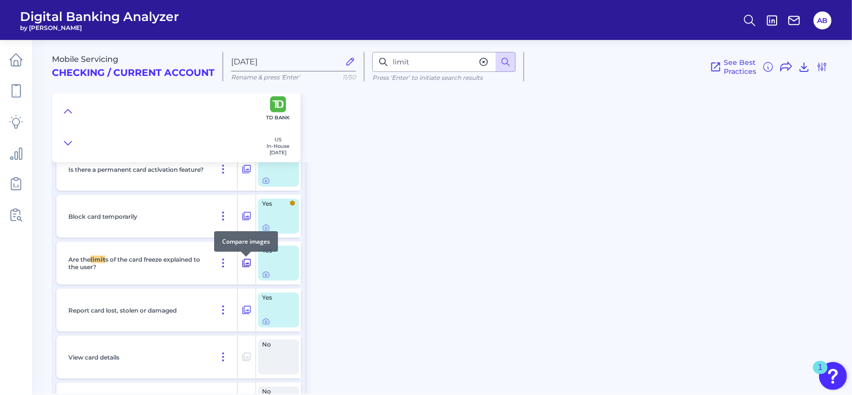
click at [251, 269] on icon at bounding box center [247, 263] width 10 height 12
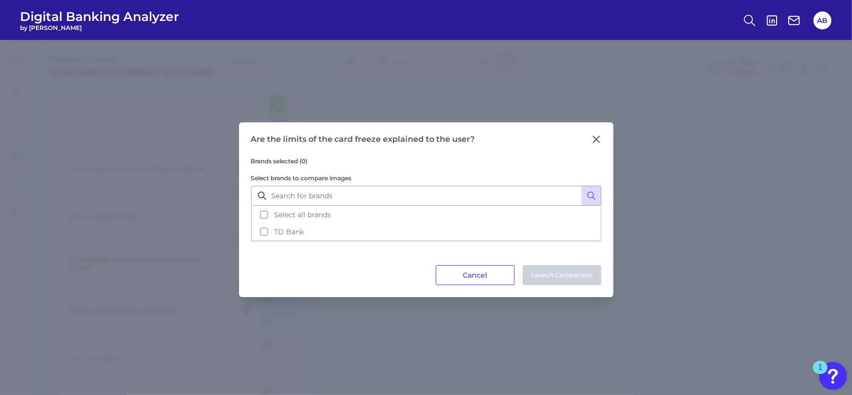
click at [602, 139] on div "Are the limits of the card freeze explained to the user? Brands selected (0) Se…" at bounding box center [426, 209] width 375 height 175
click at [597, 140] on icon at bounding box center [596, 139] width 6 height 6
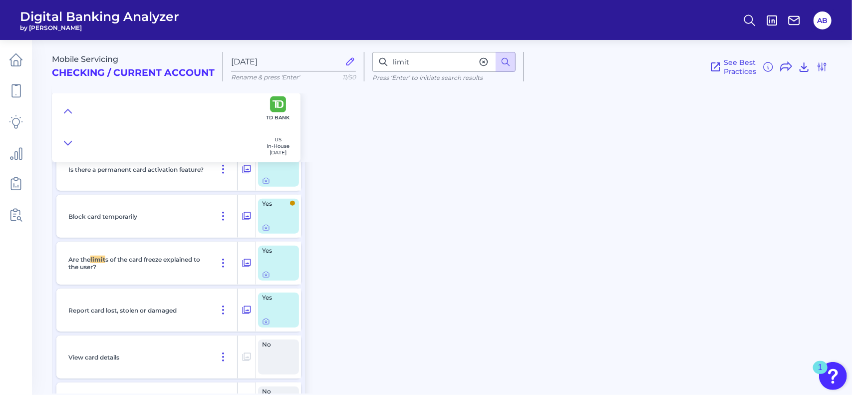
click at [275, 262] on div "Yes" at bounding box center [278, 263] width 41 height 35
click at [266, 278] on icon at bounding box center [266, 275] width 8 height 8
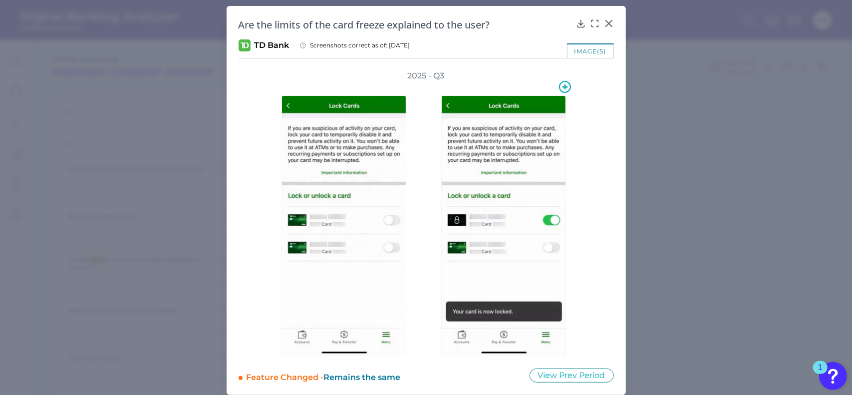
scroll to position [0, 0]
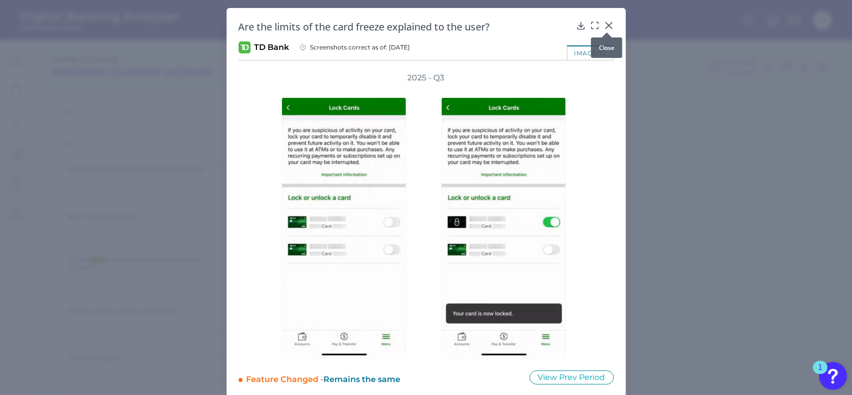
click at [606, 26] on icon at bounding box center [609, 25] width 6 height 6
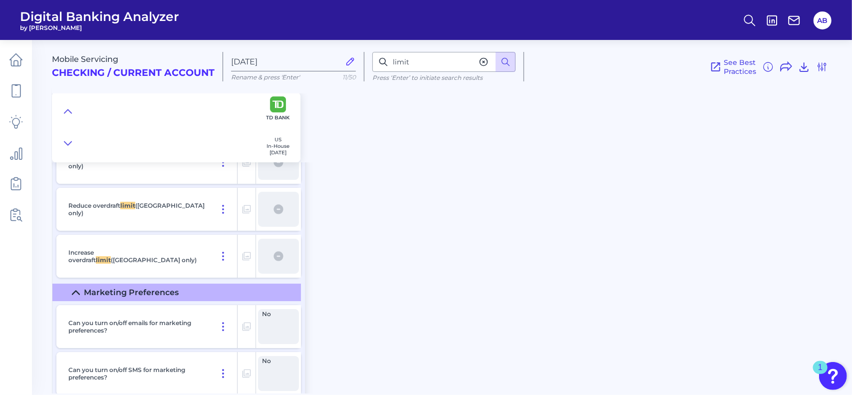
scroll to position [6373, 0]
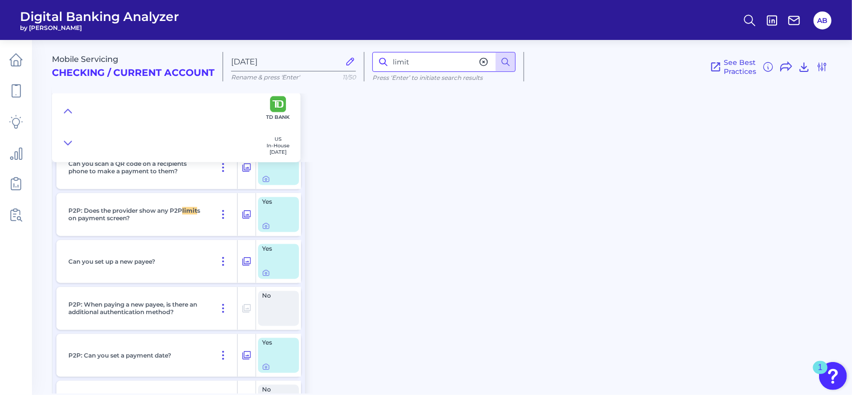
click at [429, 62] on input "limit" at bounding box center [444, 62] width 143 height 20
drag, startPoint x: 445, startPoint y: 65, endPoint x: 386, endPoint y: 63, distance: 59.4
click at [386, 63] on div "limit" at bounding box center [444, 62] width 143 height 20
type input "ATM"
click at [267, 228] on icon at bounding box center [266, 227] width 2 height 2
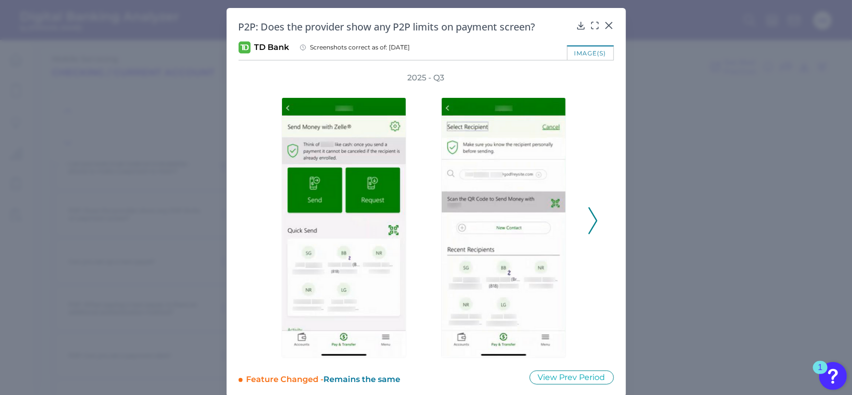
click at [589, 220] on icon at bounding box center [593, 220] width 9 height 27
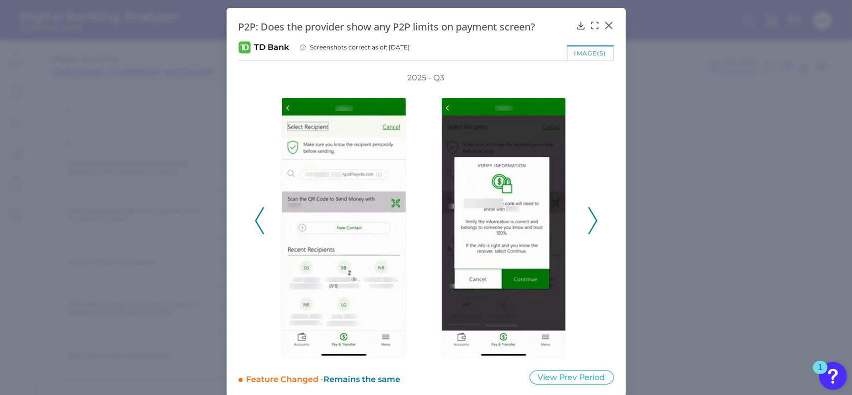
click at [589, 213] on icon at bounding box center [593, 220] width 9 height 27
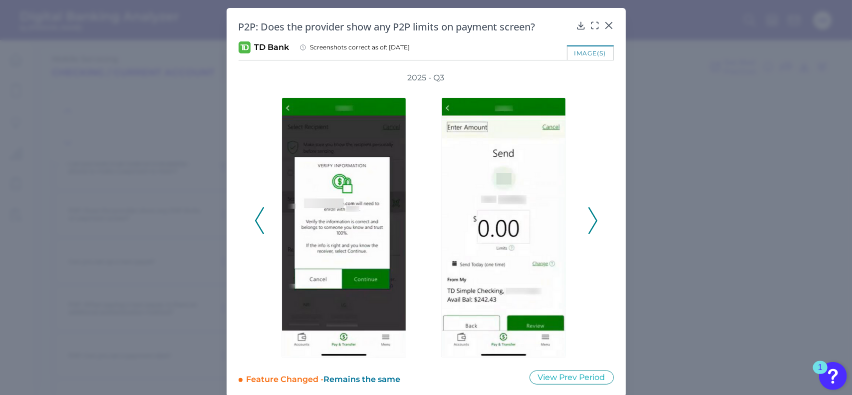
click at [590, 215] on icon at bounding box center [593, 220] width 9 height 27
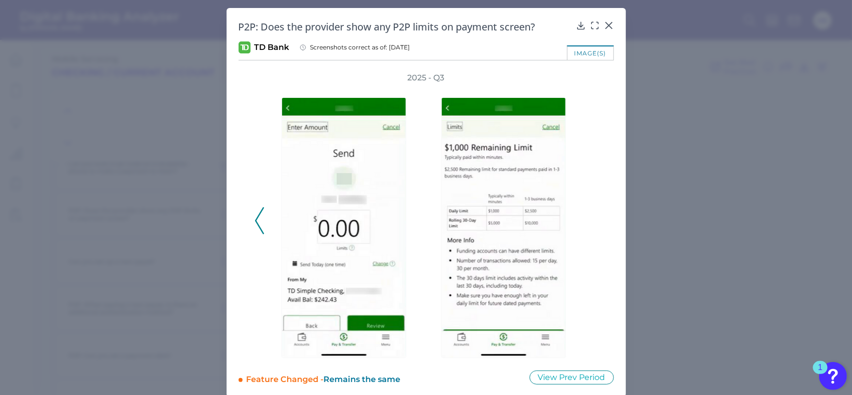
click at [614, 24] on div "P2P: Does the provider show any P2P limits on payment screen? TD Bank Screensho…" at bounding box center [427, 202] width 400 height 389
click at [610, 27] on body "Digital Banking Analyzer by Curinos AB Mobile Servicing Checking / Current Acco…" at bounding box center [426, 197] width 852 height 395
click at [607, 30] on div at bounding box center [607, 32] width 10 height 10
click at [607, 24] on icon at bounding box center [609, 25] width 6 height 6
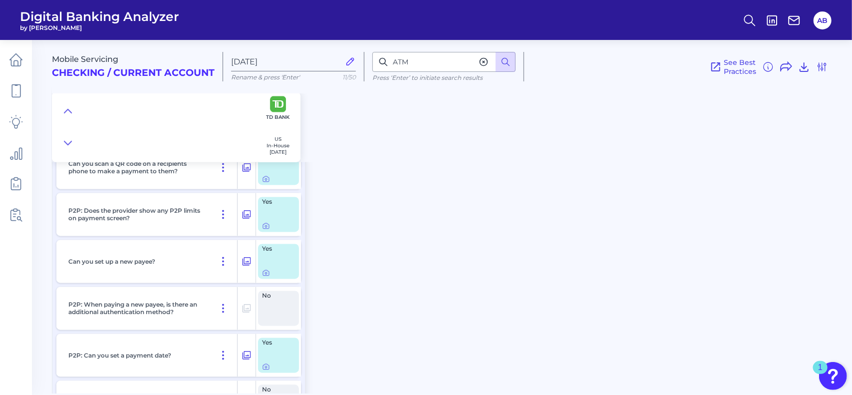
click at [650, 132] on div "Mobile Servicing Checking / Current Account [DATE] Rename & press 'Enter' 11/50…" at bounding box center [452, 97] width 801 height 130
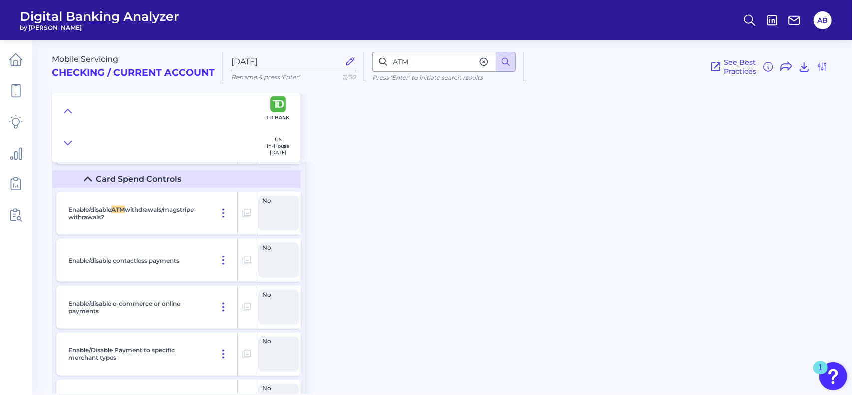
scroll to position [8940, 0]
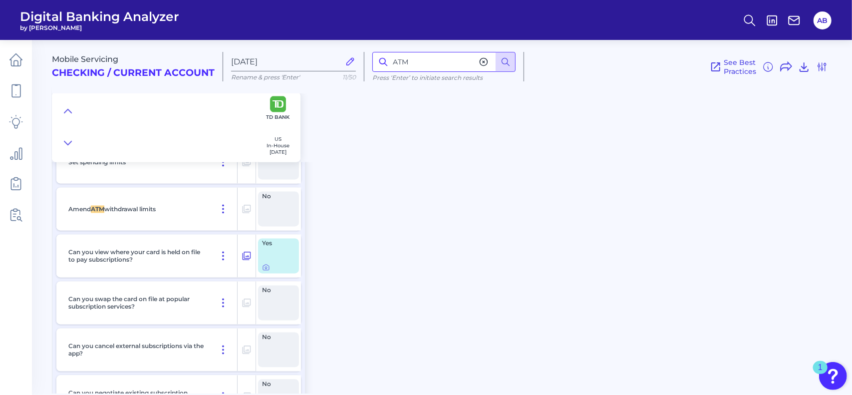
click at [433, 60] on input "ATM" at bounding box center [444, 62] width 143 height 20
click at [447, 66] on input "ATM" at bounding box center [444, 62] width 143 height 20
click at [454, 64] on input "ATM" at bounding box center [444, 62] width 143 height 20
drag, startPoint x: 429, startPoint y: 63, endPoint x: 382, endPoint y: 60, distance: 47.5
click at [382, 60] on div "ATM" at bounding box center [444, 62] width 143 height 20
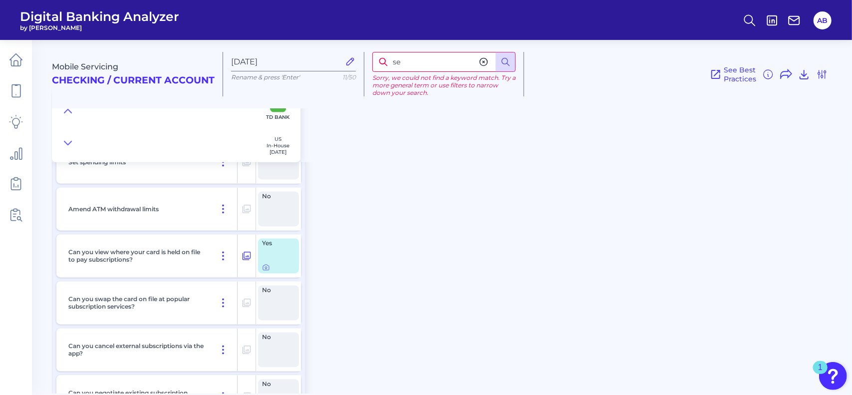
type input "s"
type input "limit"
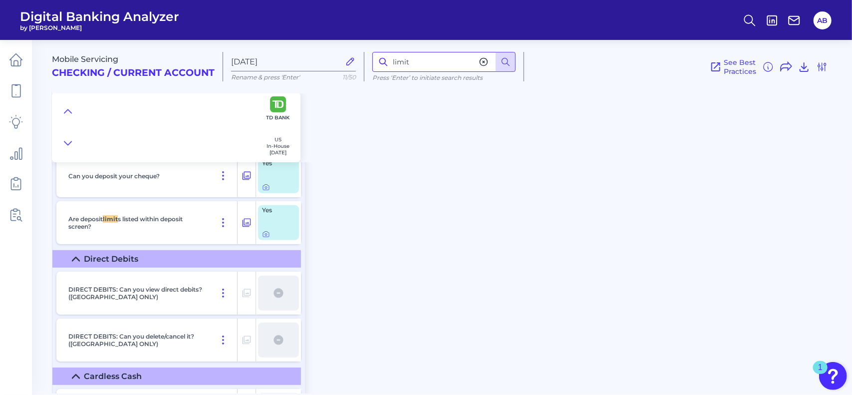
scroll to position [7875, 0]
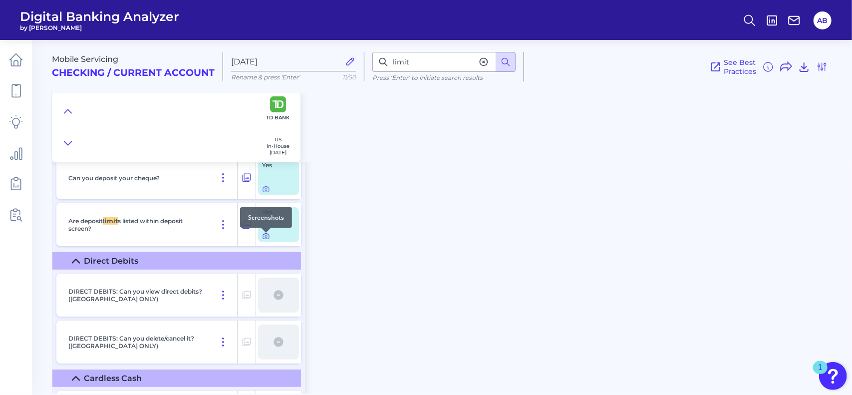
click at [265, 238] on icon at bounding box center [266, 237] width 2 height 2
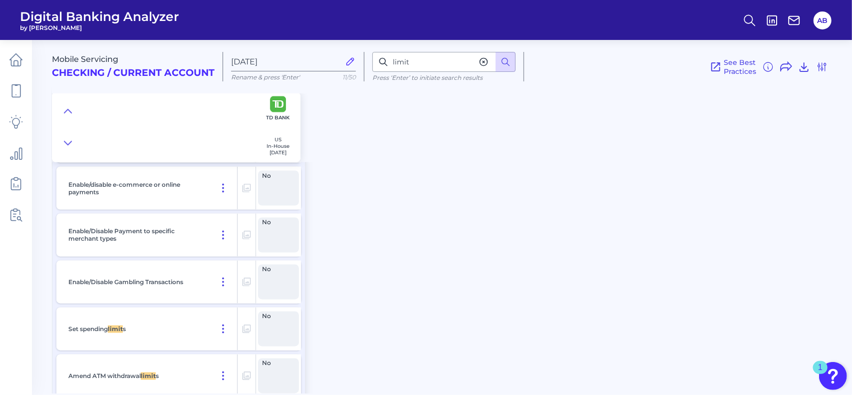
scroll to position [8873, 0]
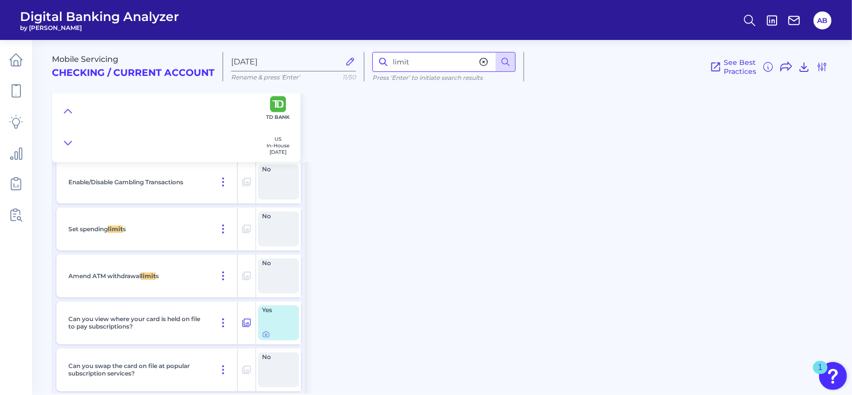
drag, startPoint x: 448, startPoint y: 65, endPoint x: 389, endPoint y: 63, distance: 59.5
click at [389, 63] on input "limit" at bounding box center [444, 62] width 143 height 20
type input "check"
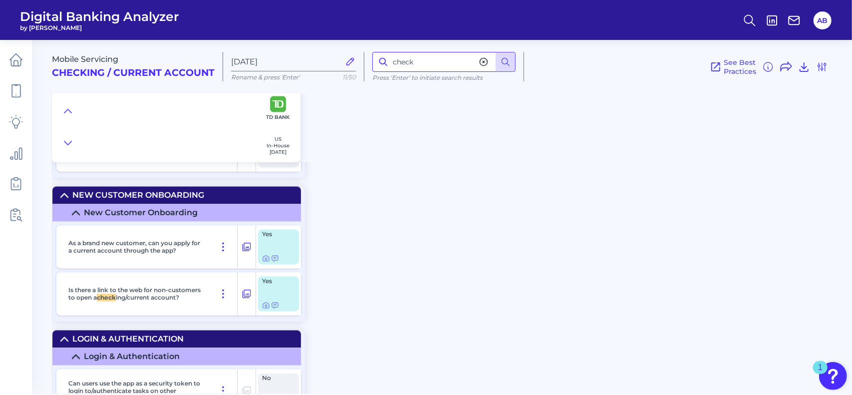
scroll to position [1248, 0]
click at [466, 154] on div "Mobile Servicing Checking / Current Account [DATE] Rename & press 'Enter' 11/50…" at bounding box center [452, 97] width 801 height 130
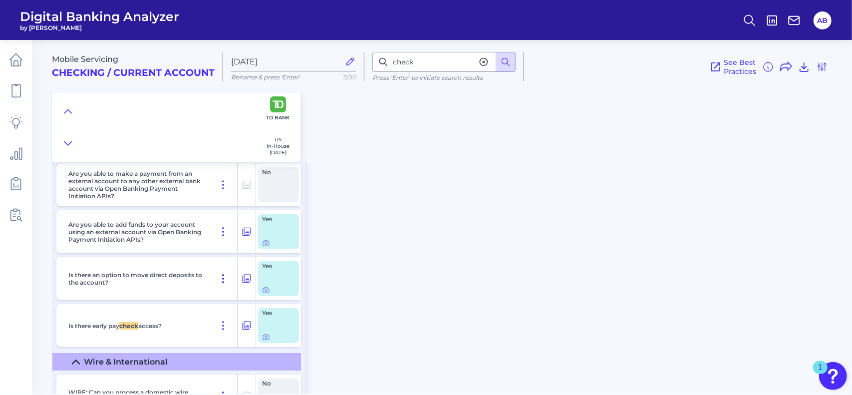
scroll to position [7441, 0]
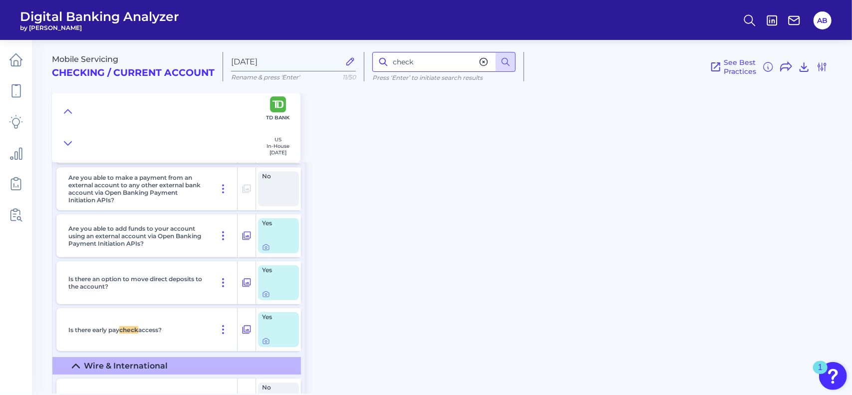
click at [439, 64] on input "check" at bounding box center [444, 62] width 143 height 20
